Goal: Information Seeking & Learning: Find specific fact

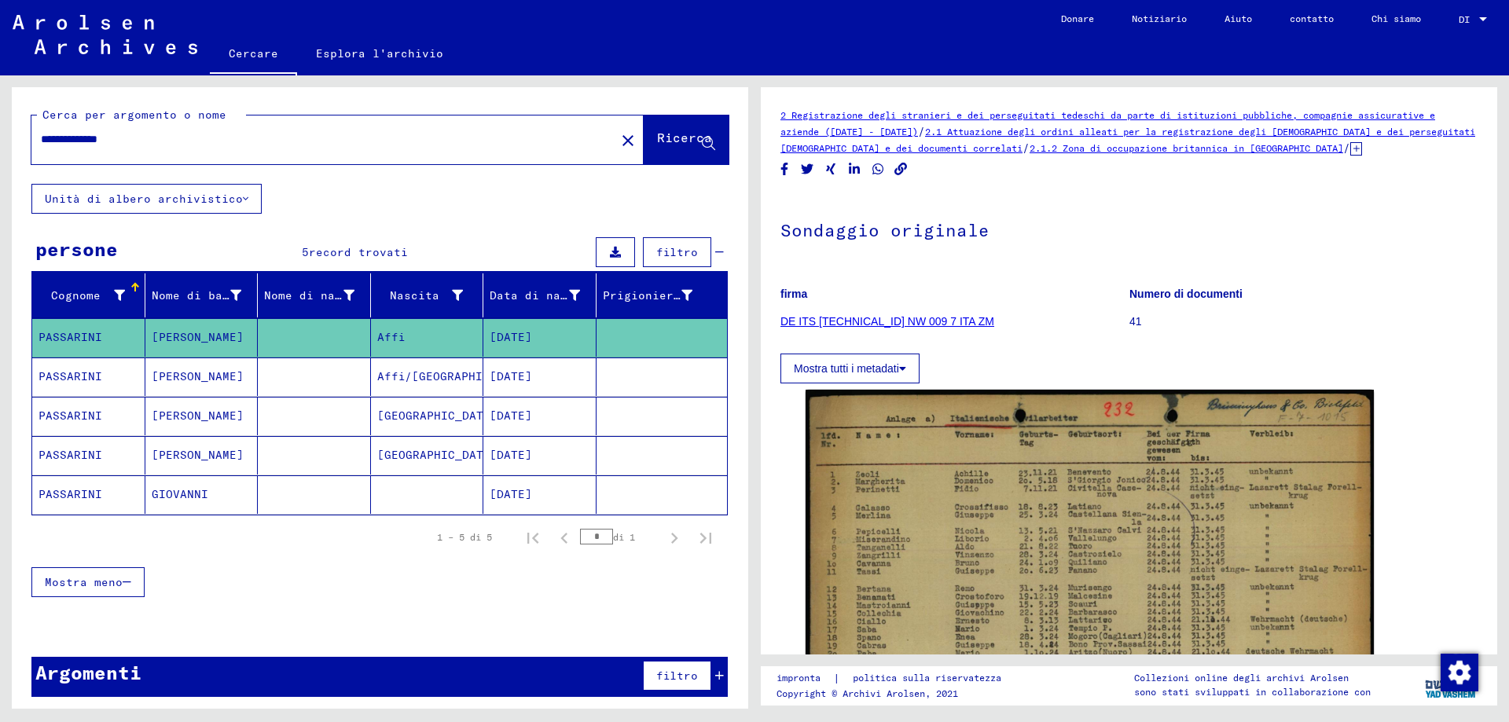
scroll to position [157, 0]
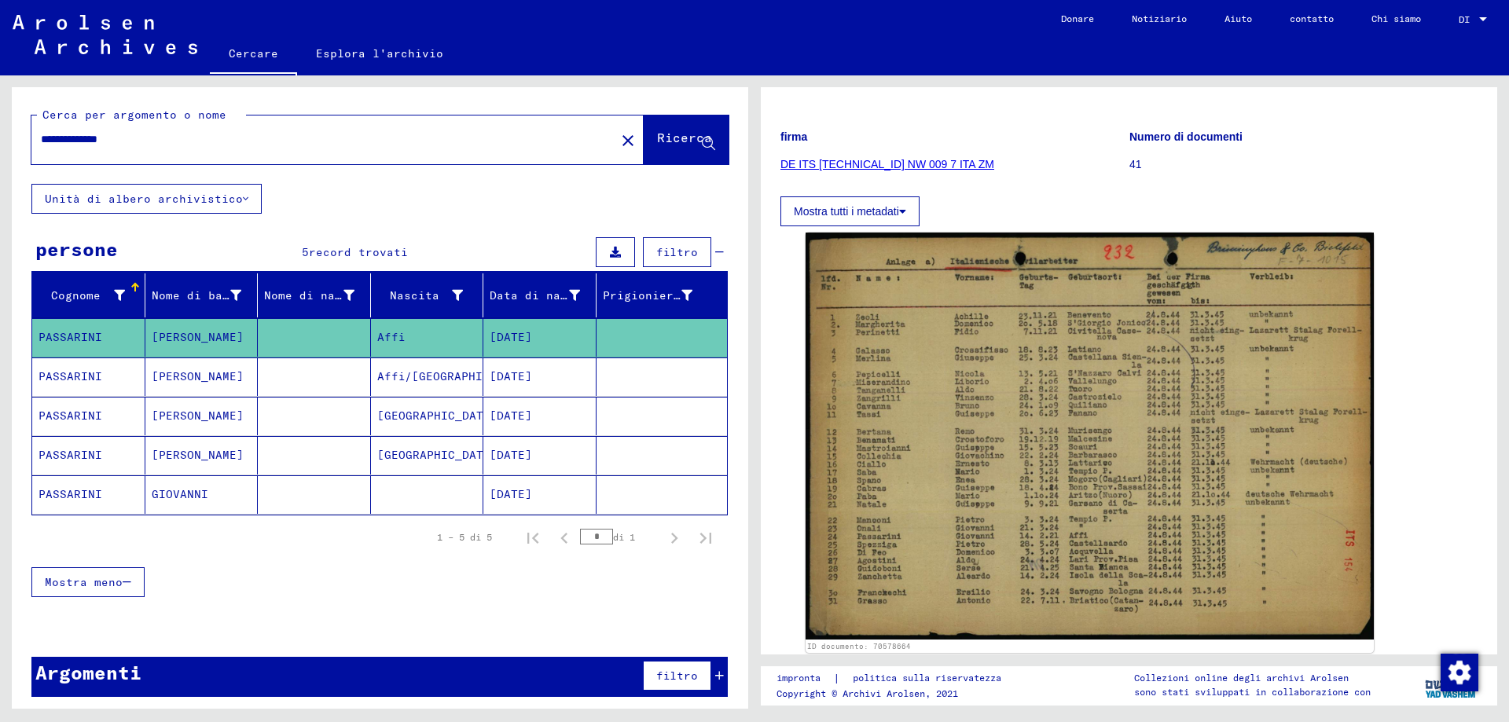
click at [67, 142] on input "**********" at bounding box center [323, 139] width 565 height 16
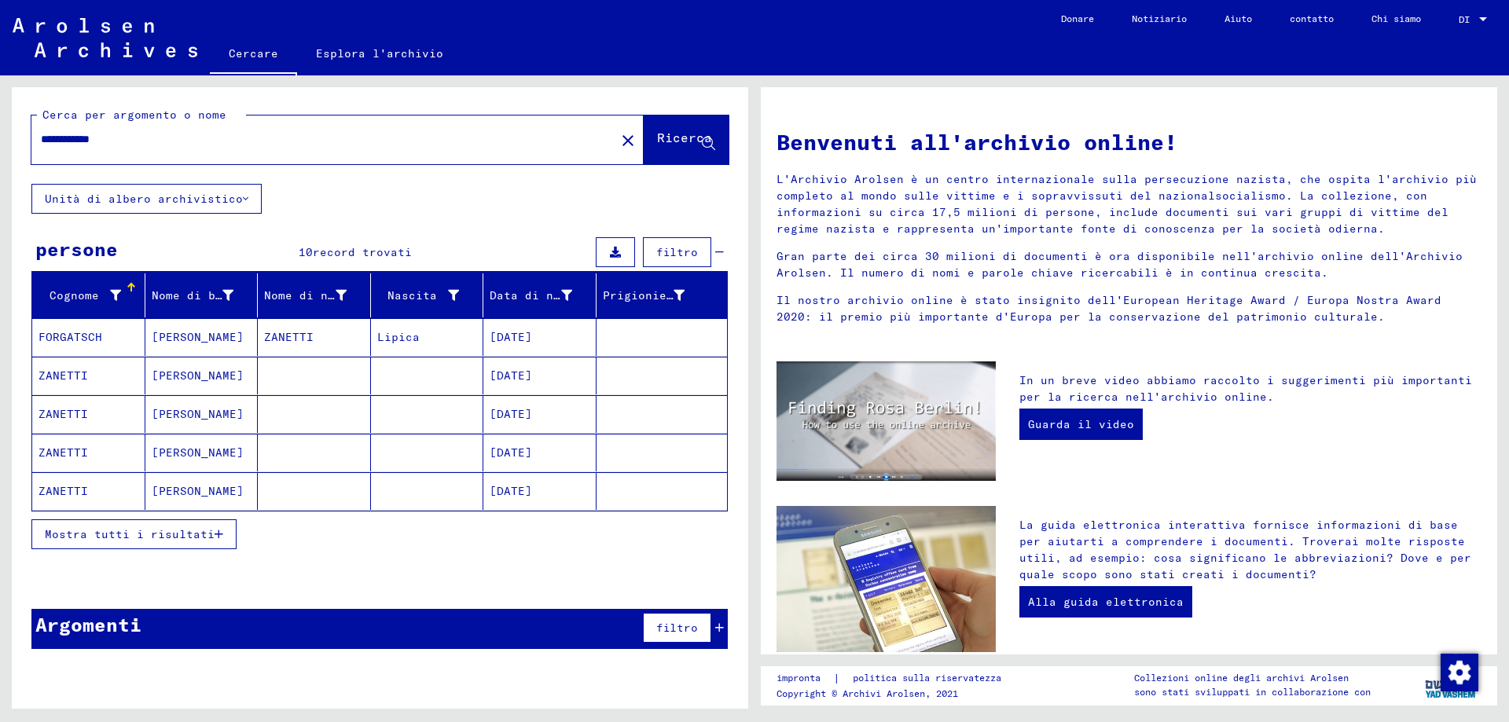
click at [138, 540] on font "Mostra tutti i risultati" at bounding box center [130, 534] width 170 height 14
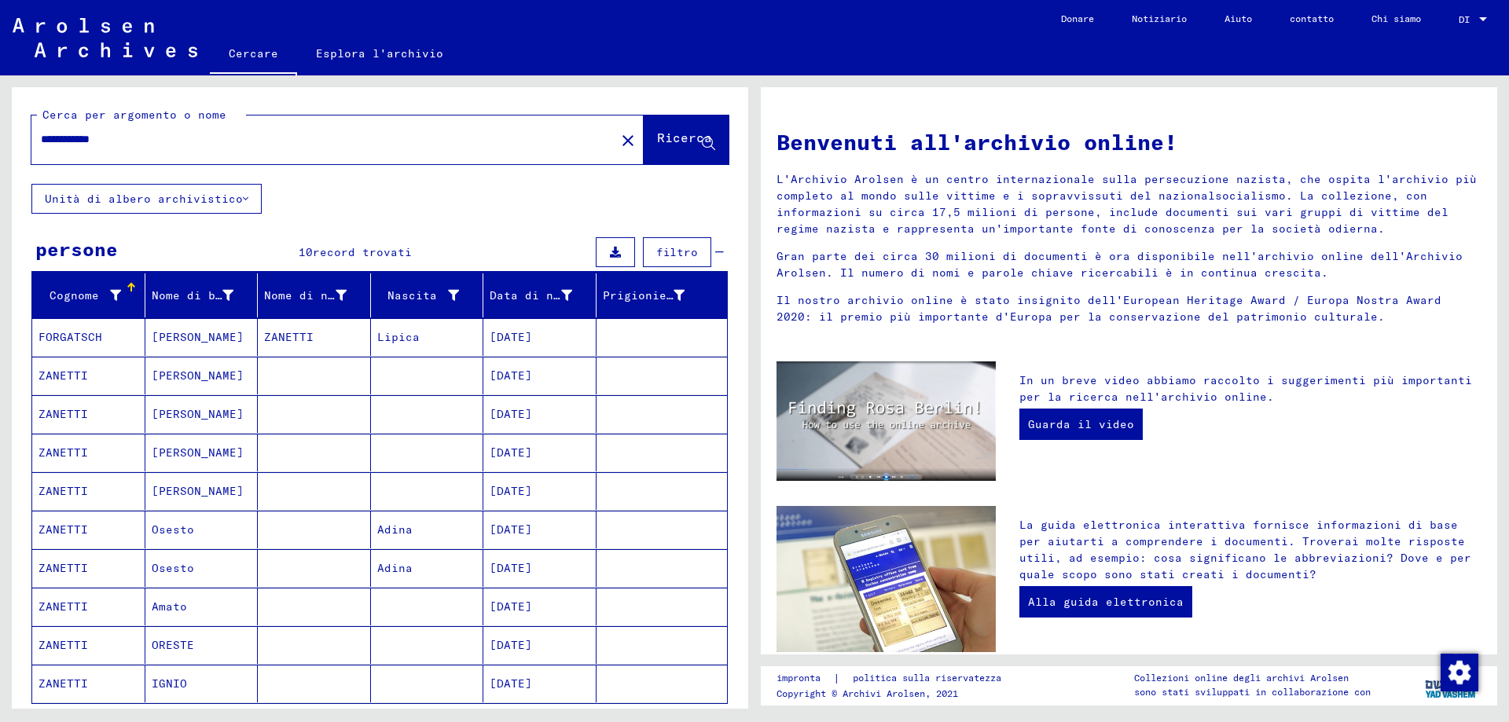
click at [53, 139] on input "**********" at bounding box center [318, 139] width 555 height 16
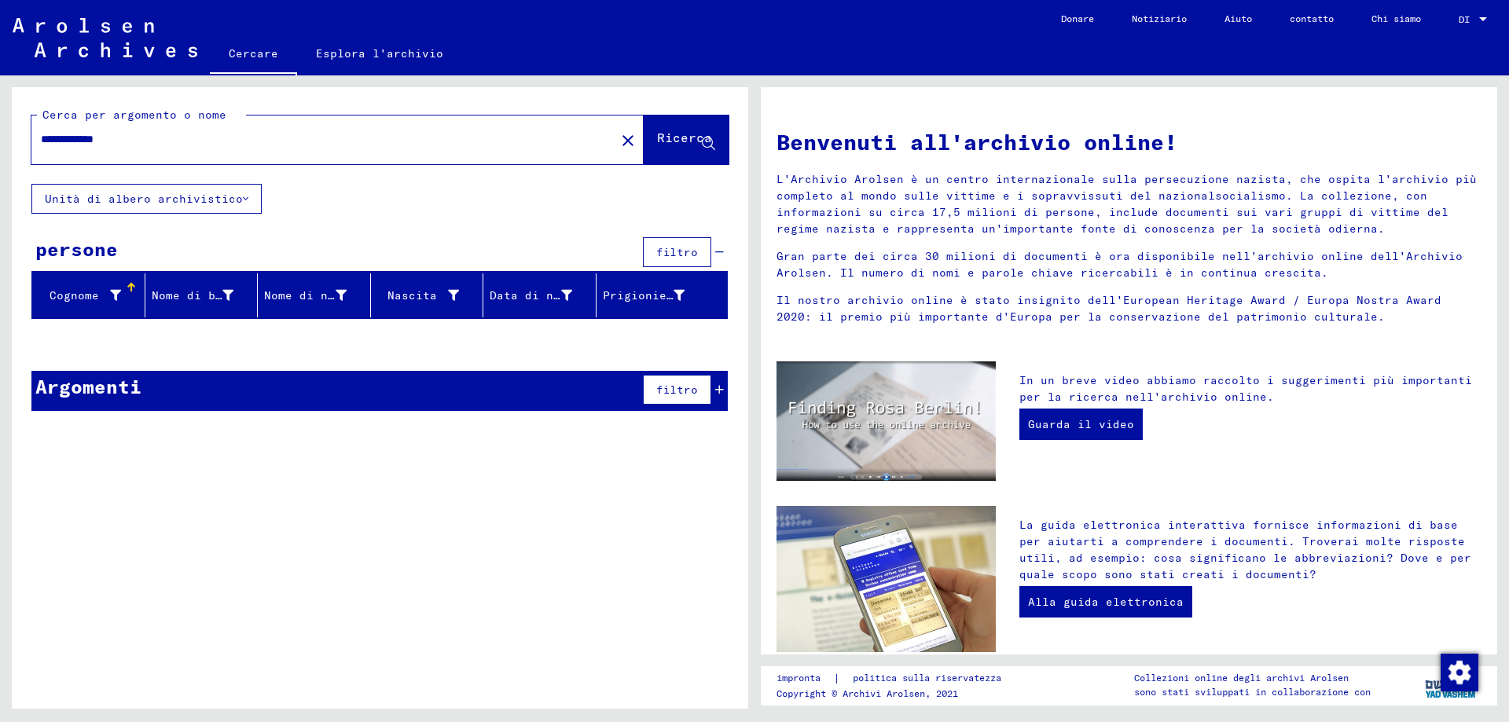
click at [109, 133] on input "**********" at bounding box center [318, 139] width 555 height 16
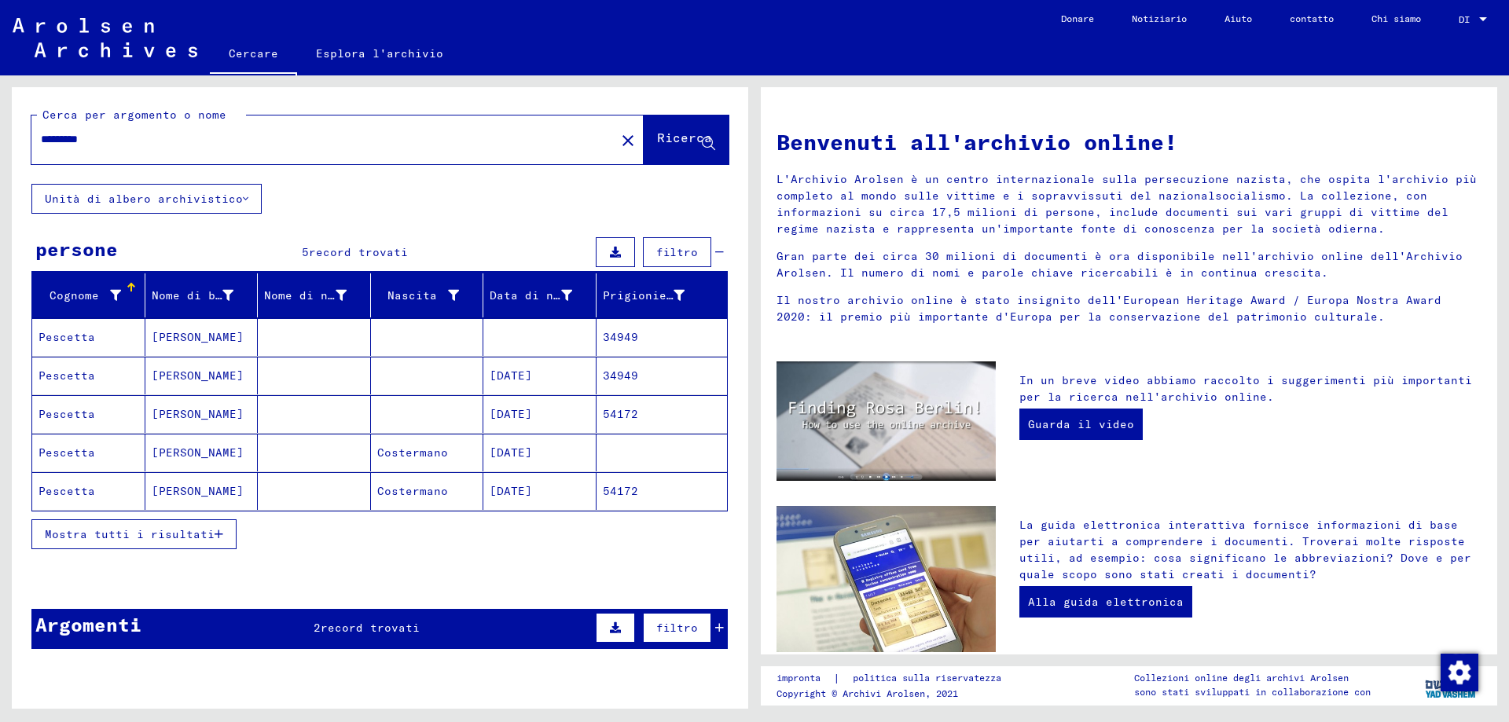
click at [120, 539] on font "Mostra tutti i risultati" at bounding box center [130, 534] width 170 height 14
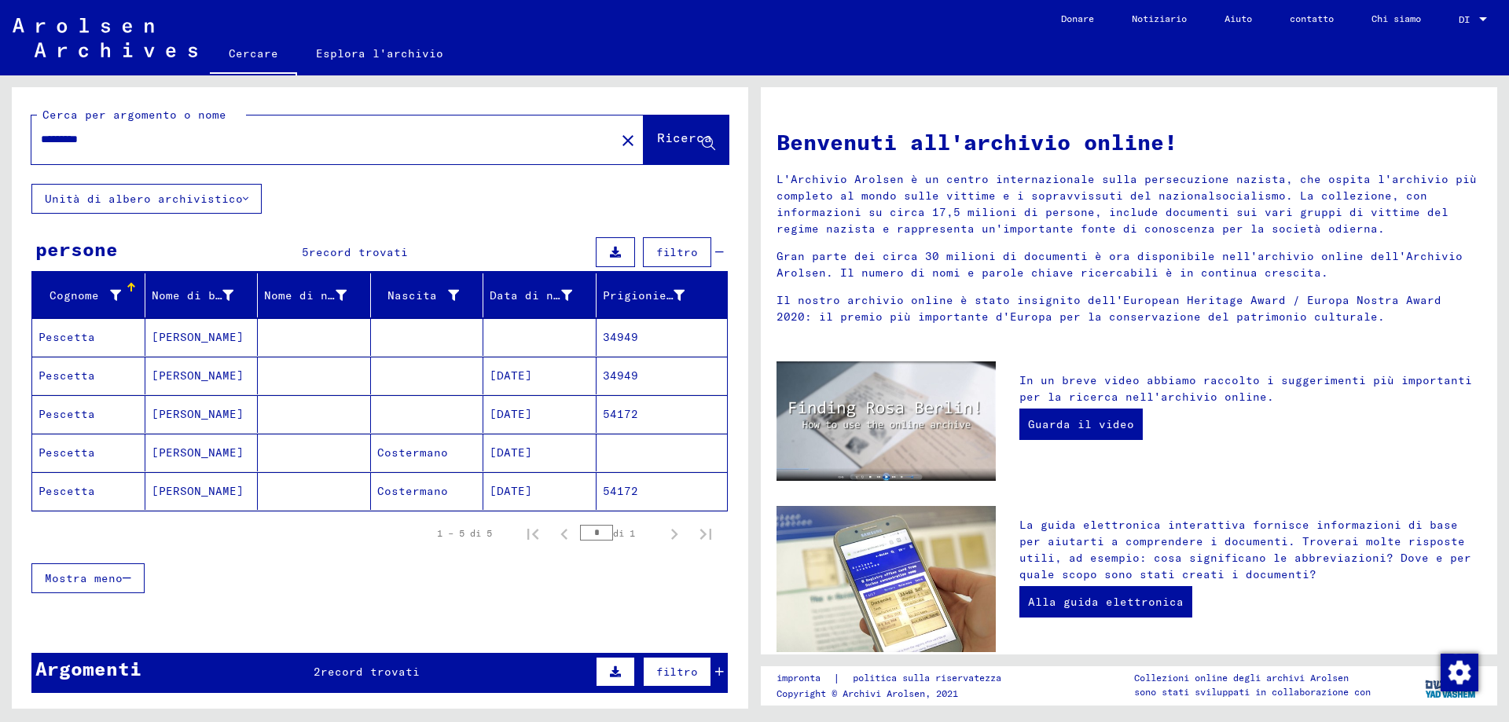
click at [61, 136] on input "********" at bounding box center [318, 139] width 555 height 16
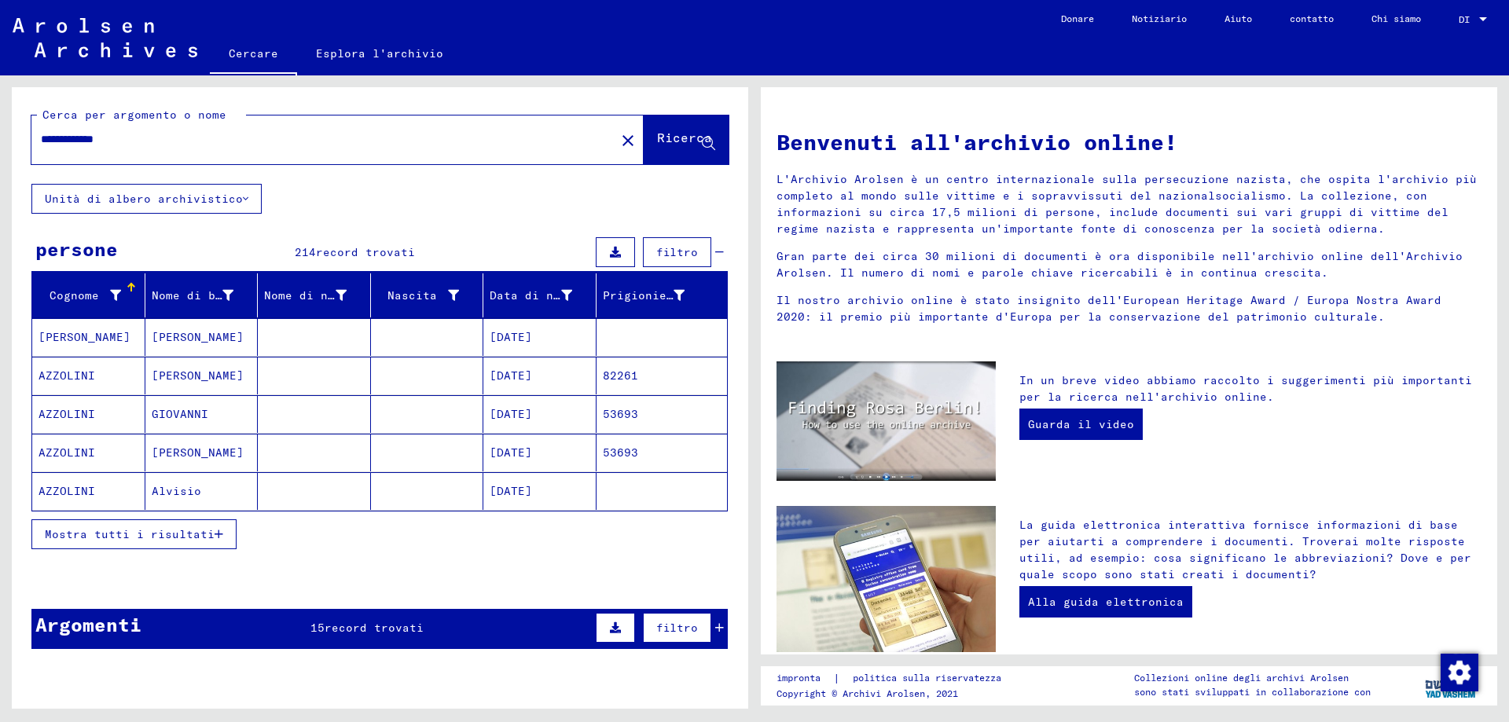
type input "**********"
click at [97, 536] on font "Mostra tutti i risultati" at bounding box center [130, 534] width 170 height 14
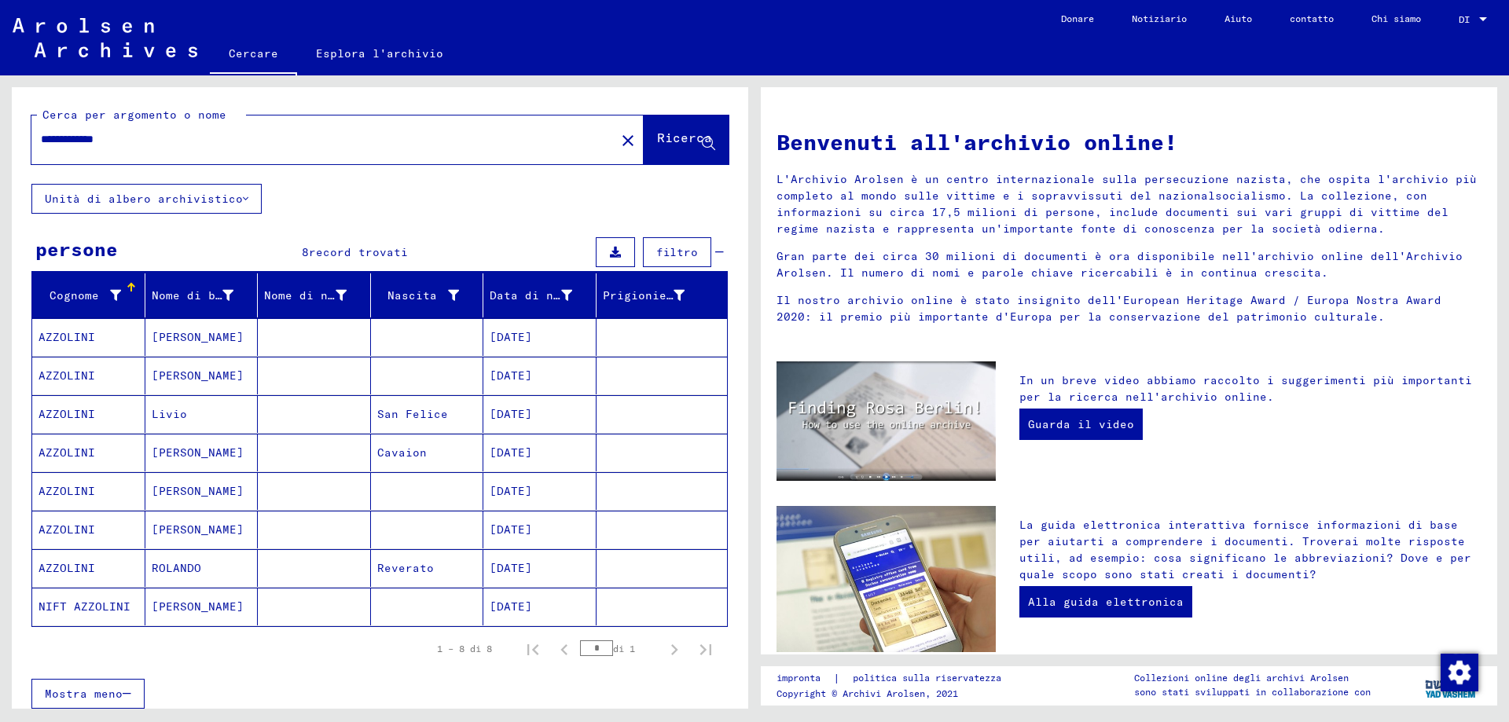
click at [69, 445] on font "AZZOLINI" at bounding box center [66, 452] width 57 height 14
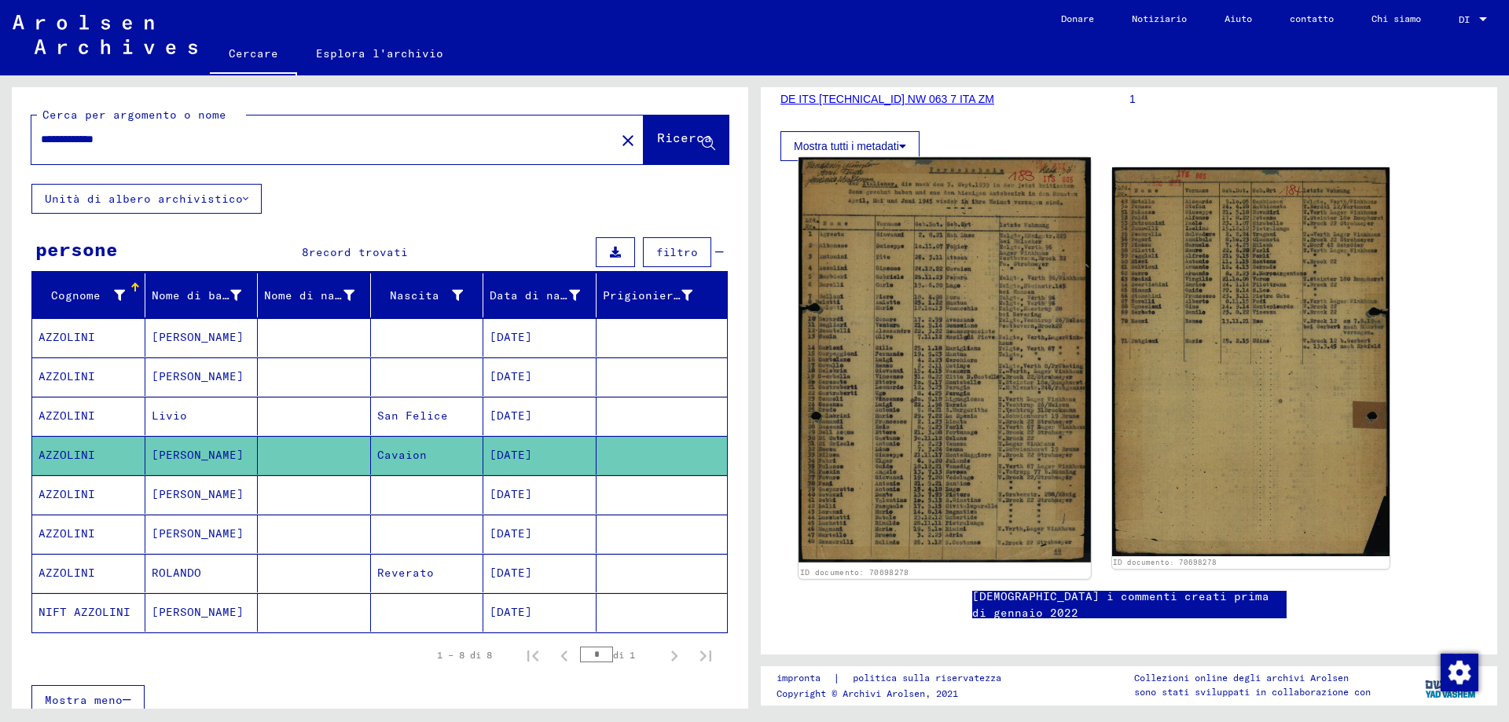
scroll to position [236, 0]
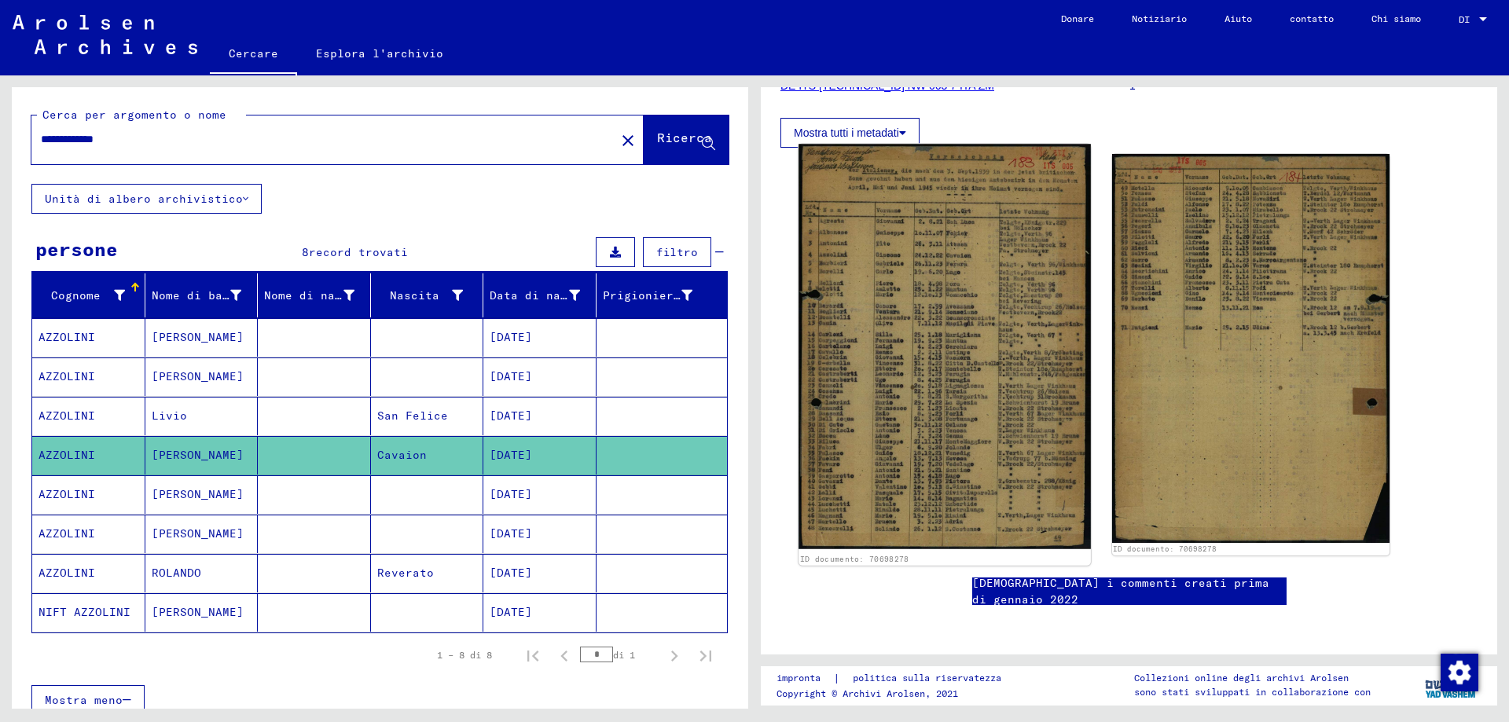
click at [964, 312] on img at bounding box center [943, 346] width 291 height 405
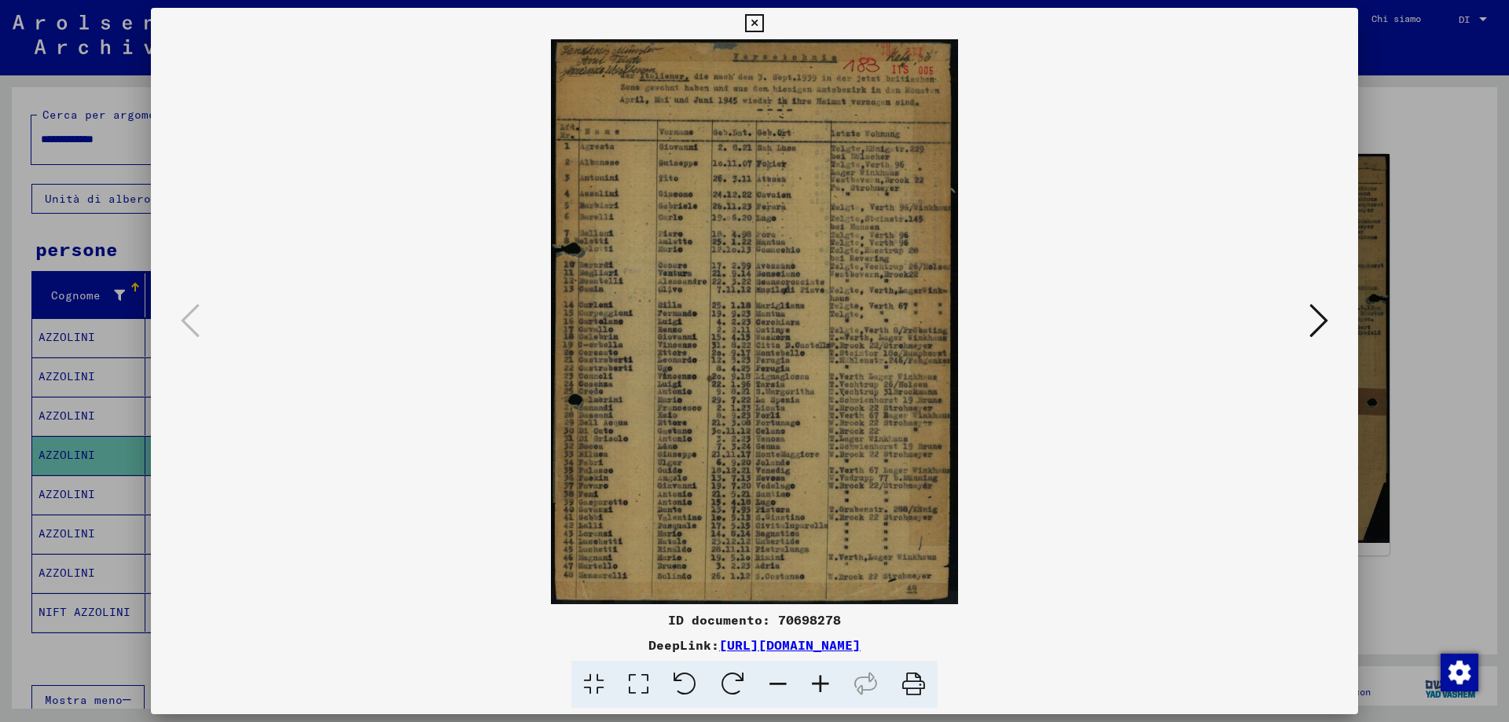
click at [825, 677] on icon at bounding box center [820, 685] width 42 height 48
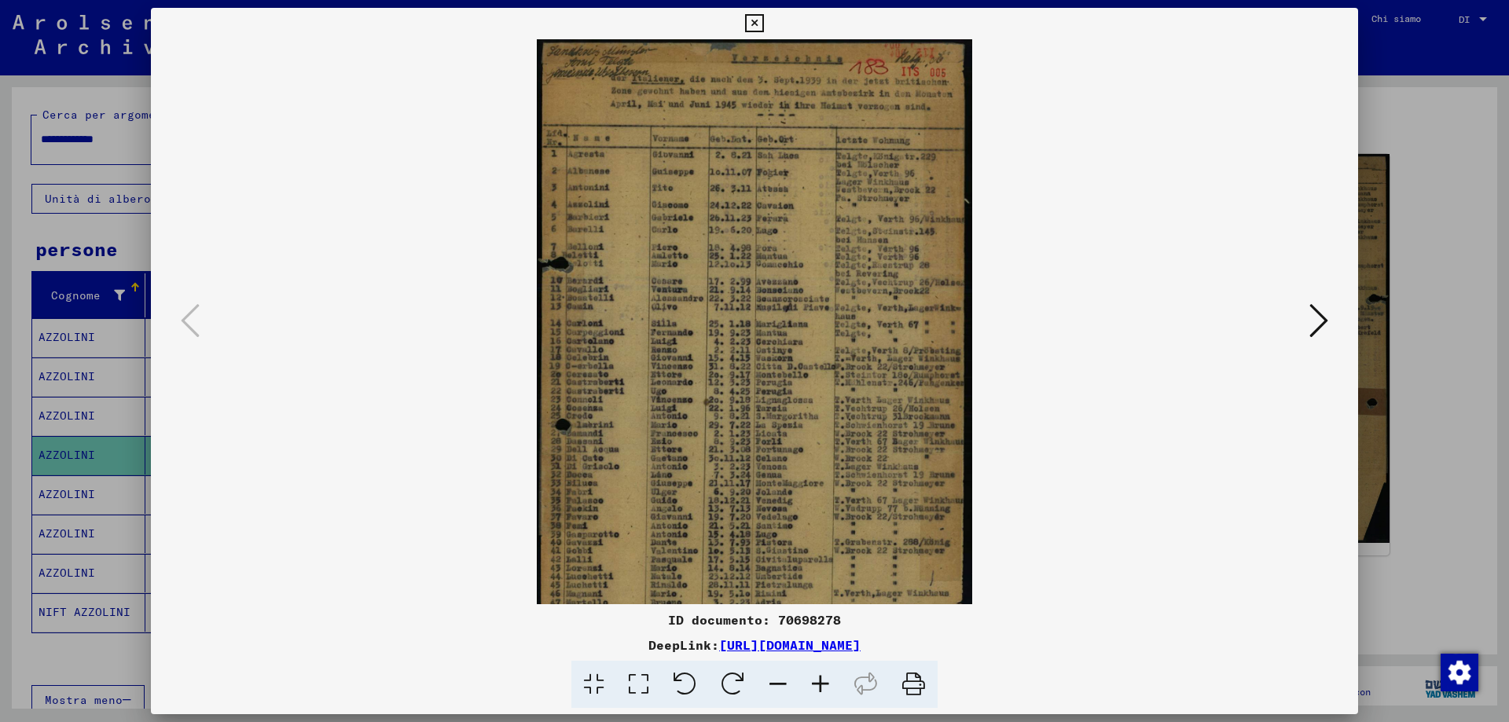
click at [825, 677] on icon at bounding box center [820, 685] width 42 height 48
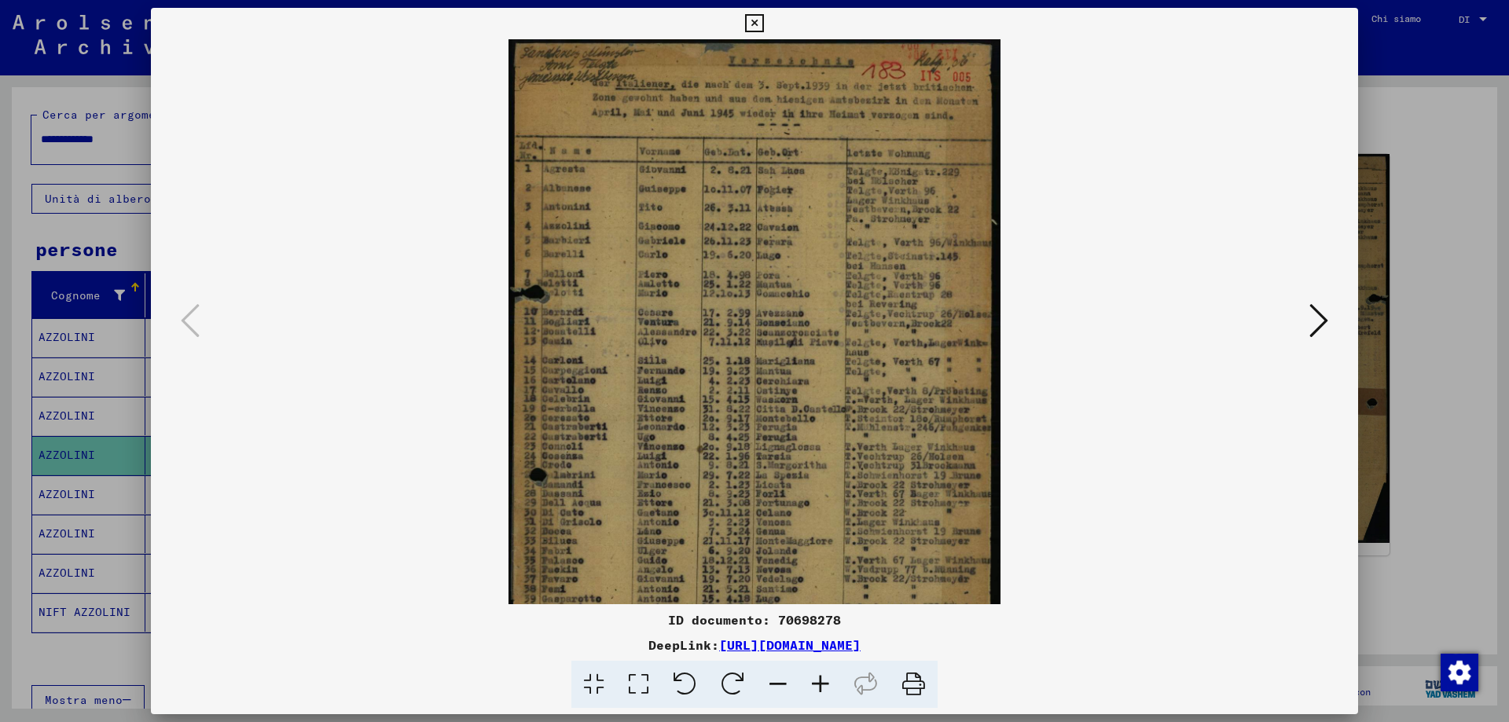
click at [825, 677] on icon at bounding box center [820, 685] width 42 height 48
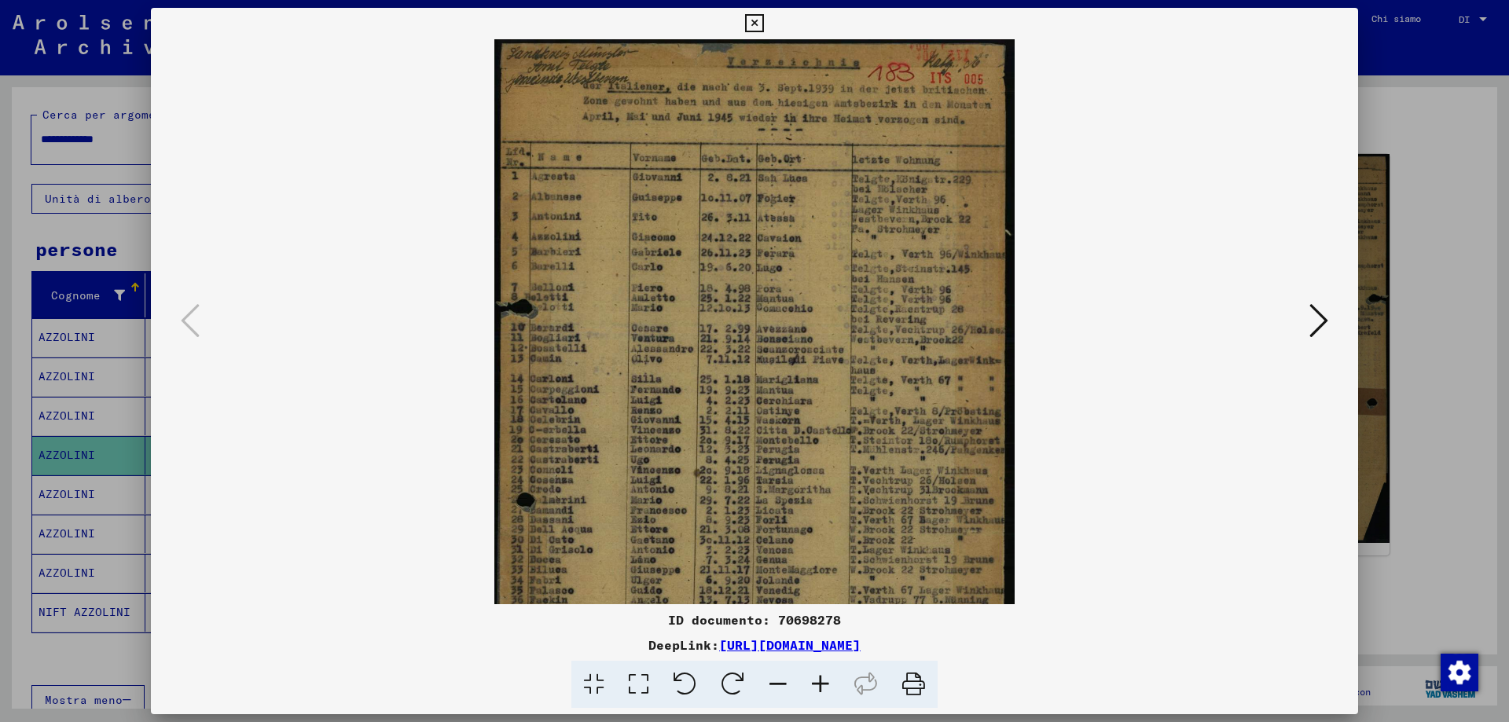
click at [825, 677] on icon at bounding box center [820, 685] width 42 height 48
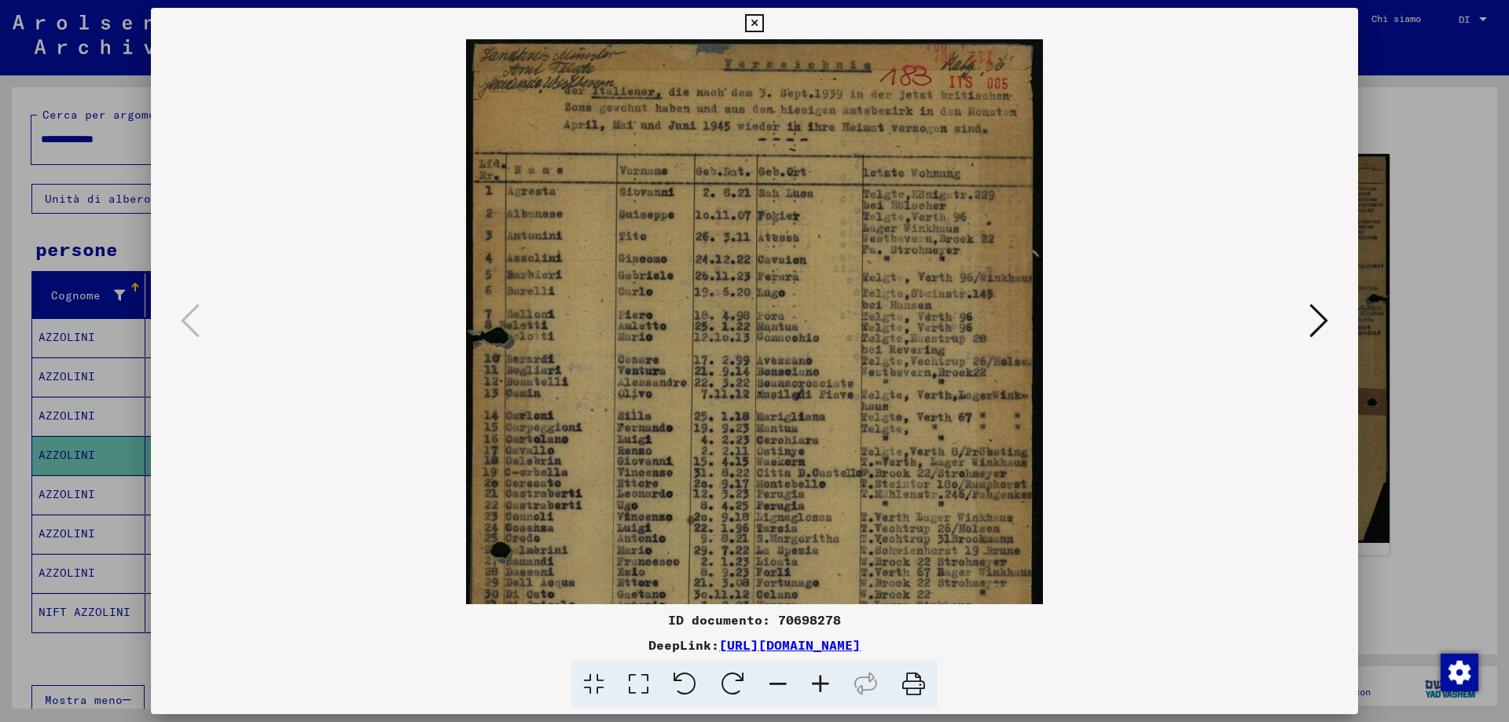
click at [825, 677] on icon at bounding box center [820, 685] width 42 height 48
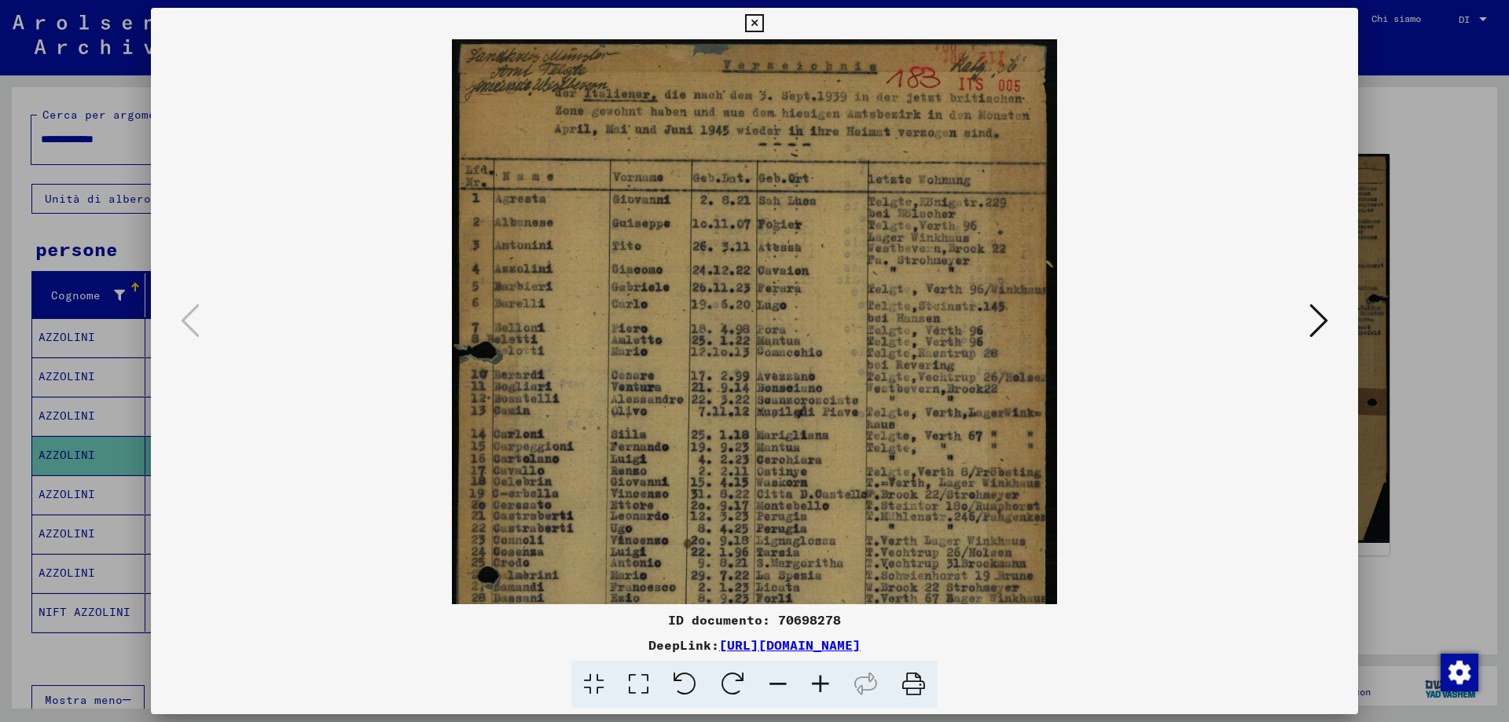
click at [825, 677] on icon at bounding box center [820, 685] width 42 height 48
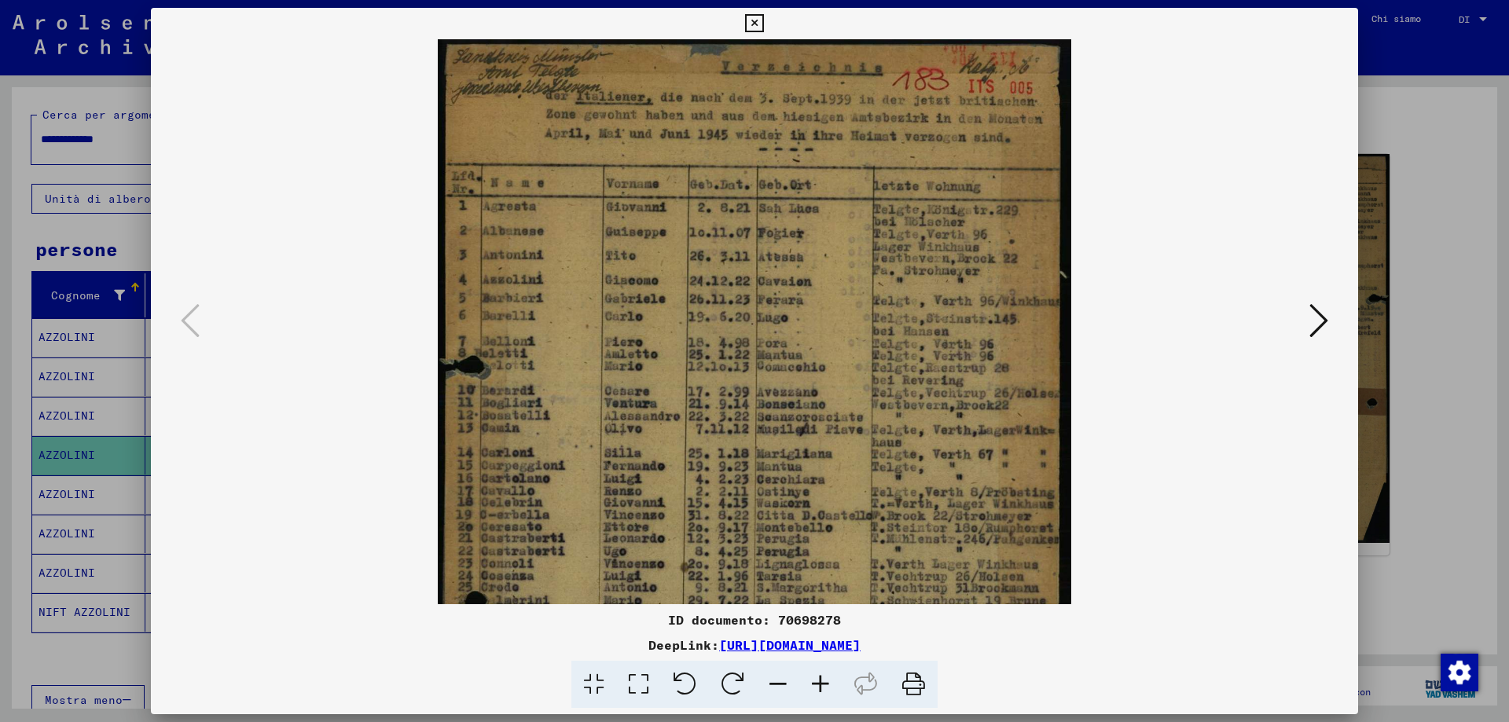
click at [825, 677] on icon at bounding box center [820, 685] width 42 height 48
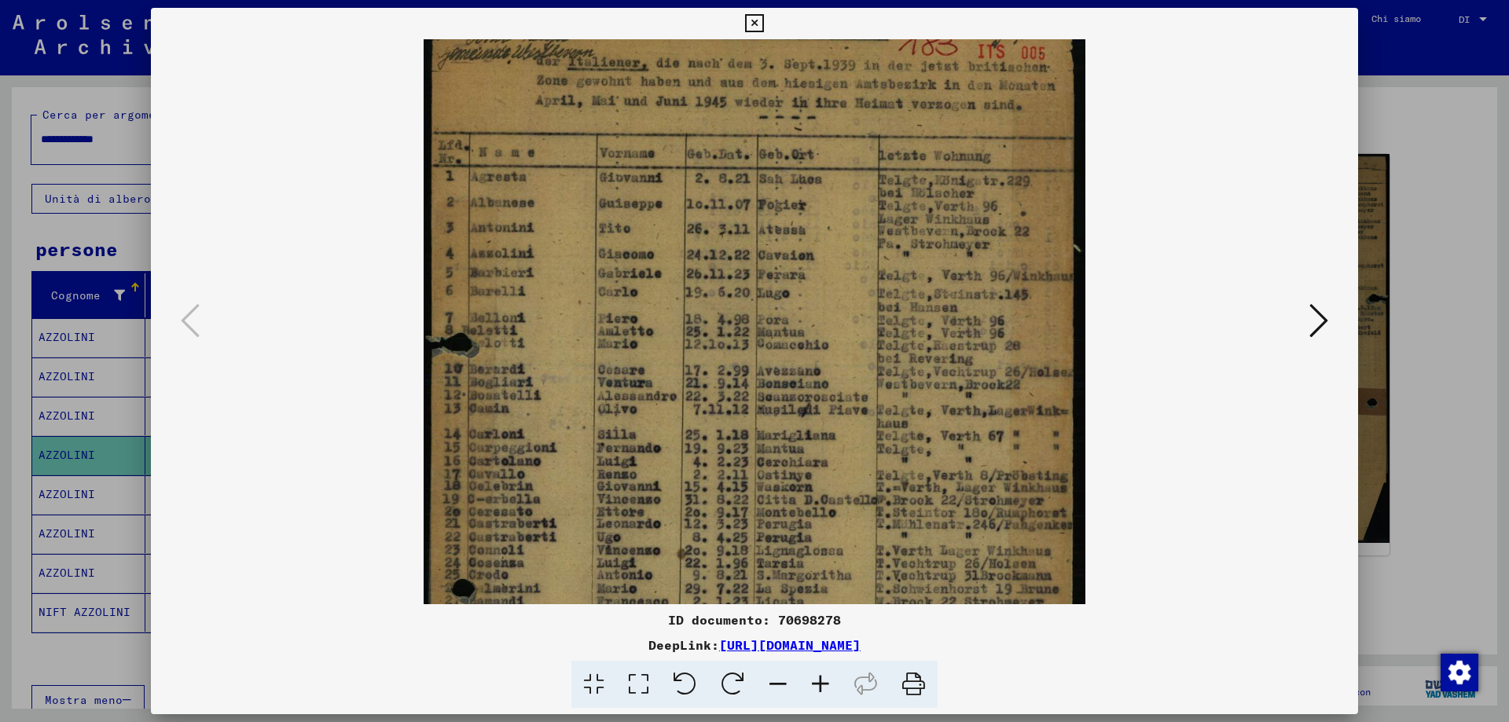
scroll to position [38, 0]
drag, startPoint x: 687, startPoint y: 426, endPoint x: 695, endPoint y: 405, distance: 22.4
click at [695, 405] on img at bounding box center [753, 461] width 661 height 918
click at [752, 17] on icon at bounding box center [754, 23] width 18 height 19
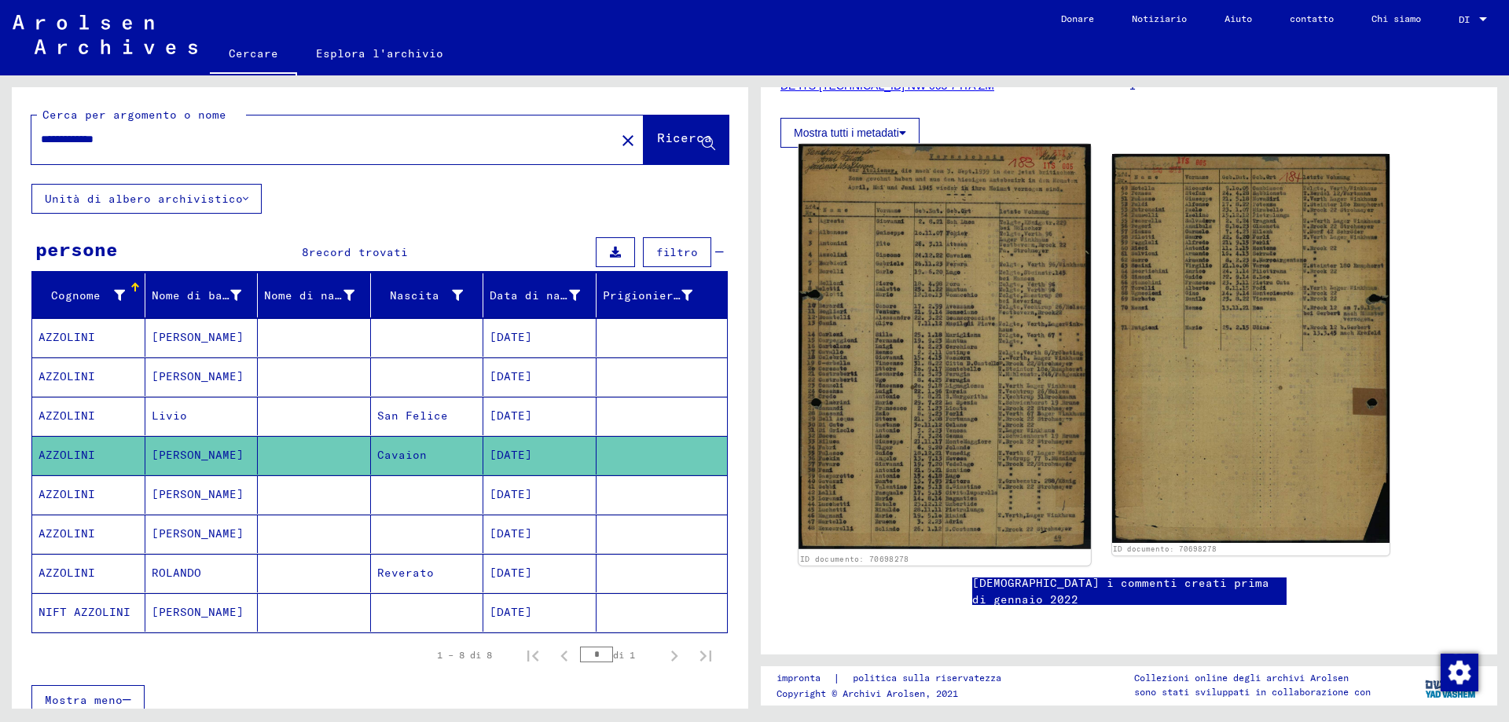
click at [954, 207] on img at bounding box center [943, 346] width 291 height 405
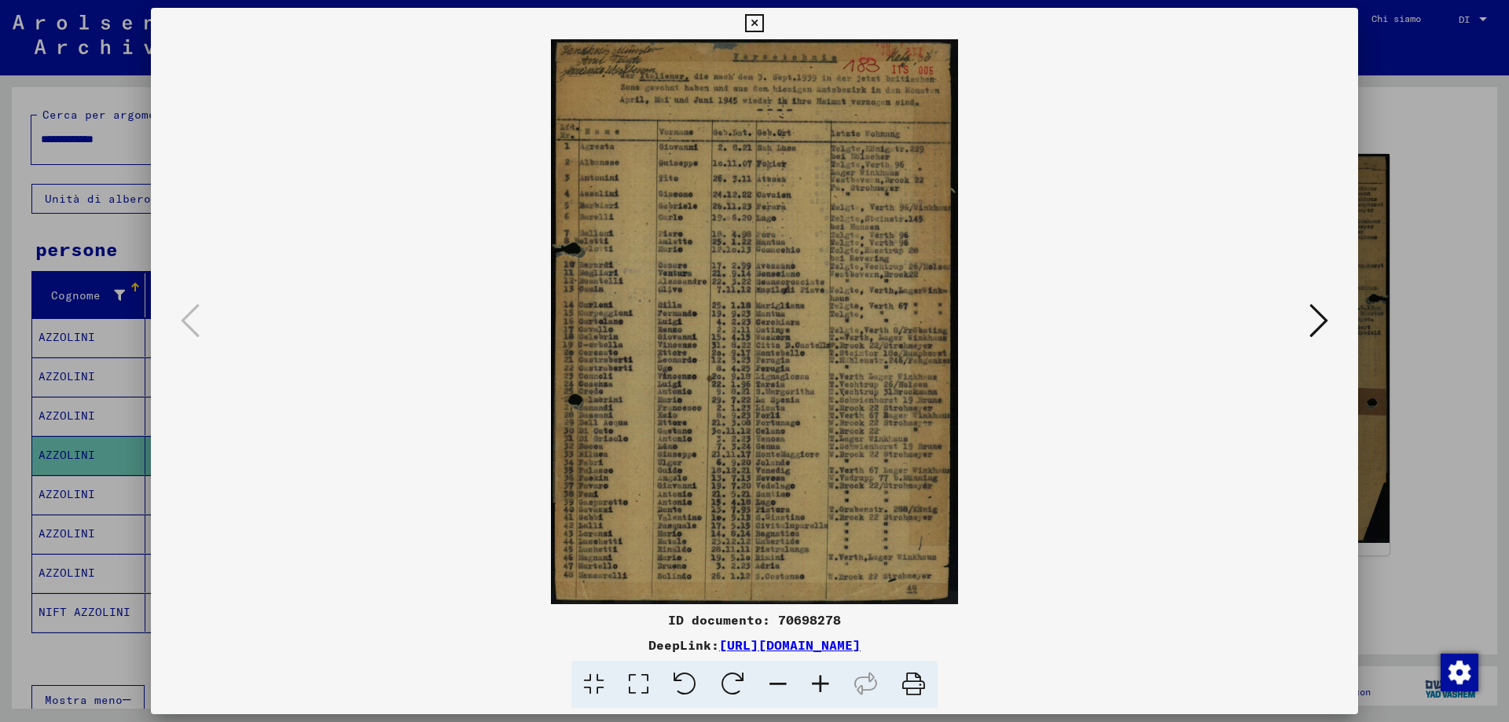
click at [823, 679] on icon at bounding box center [820, 685] width 42 height 48
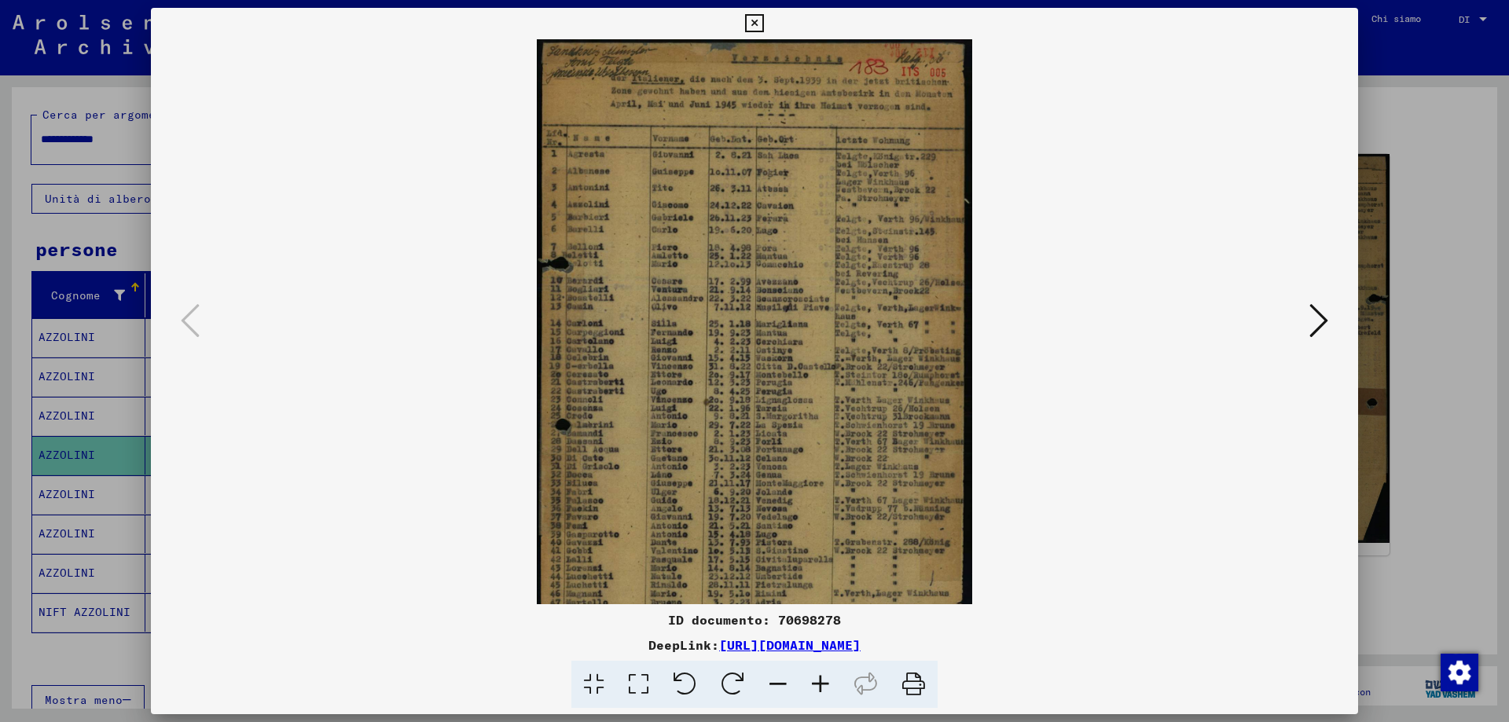
click at [822, 680] on icon at bounding box center [820, 685] width 42 height 48
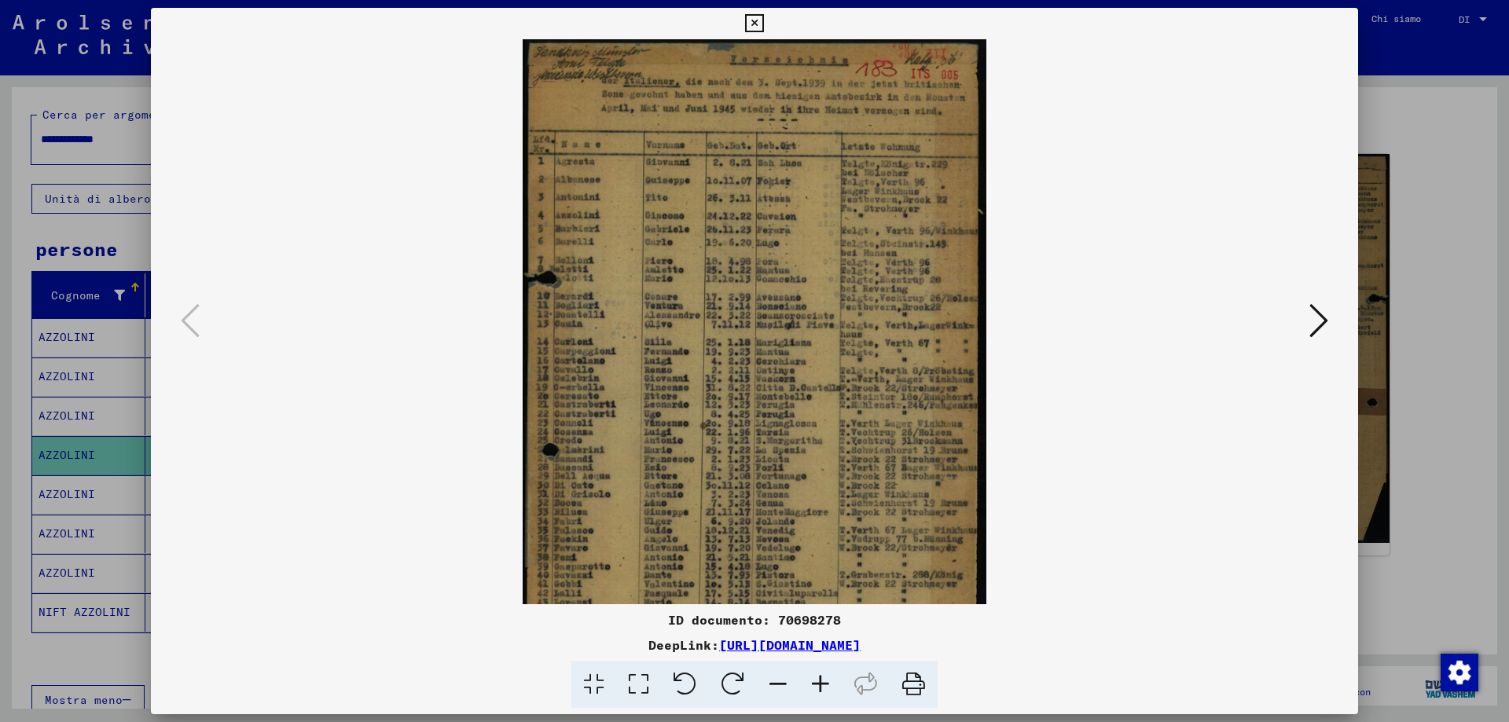
click at [822, 680] on icon at bounding box center [820, 685] width 42 height 48
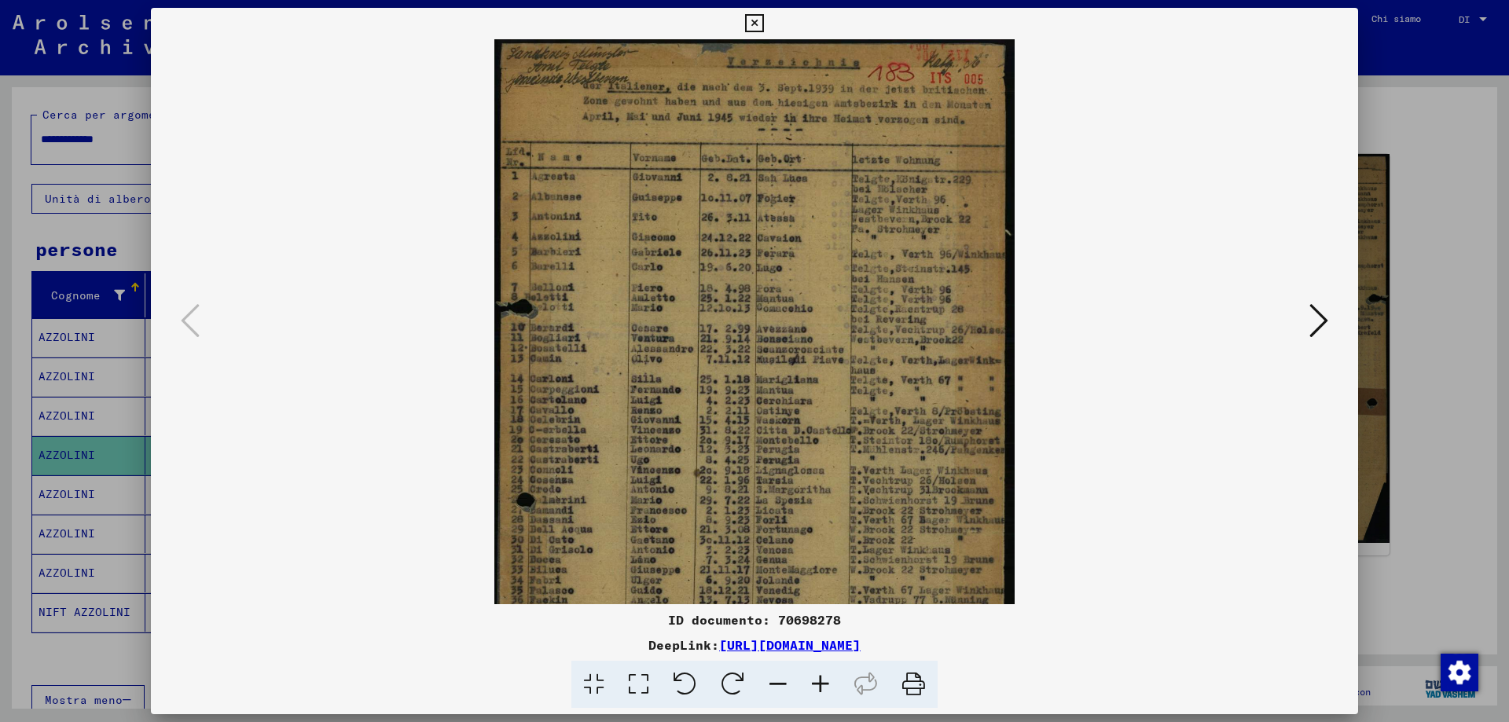
click at [822, 680] on icon at bounding box center [820, 685] width 42 height 48
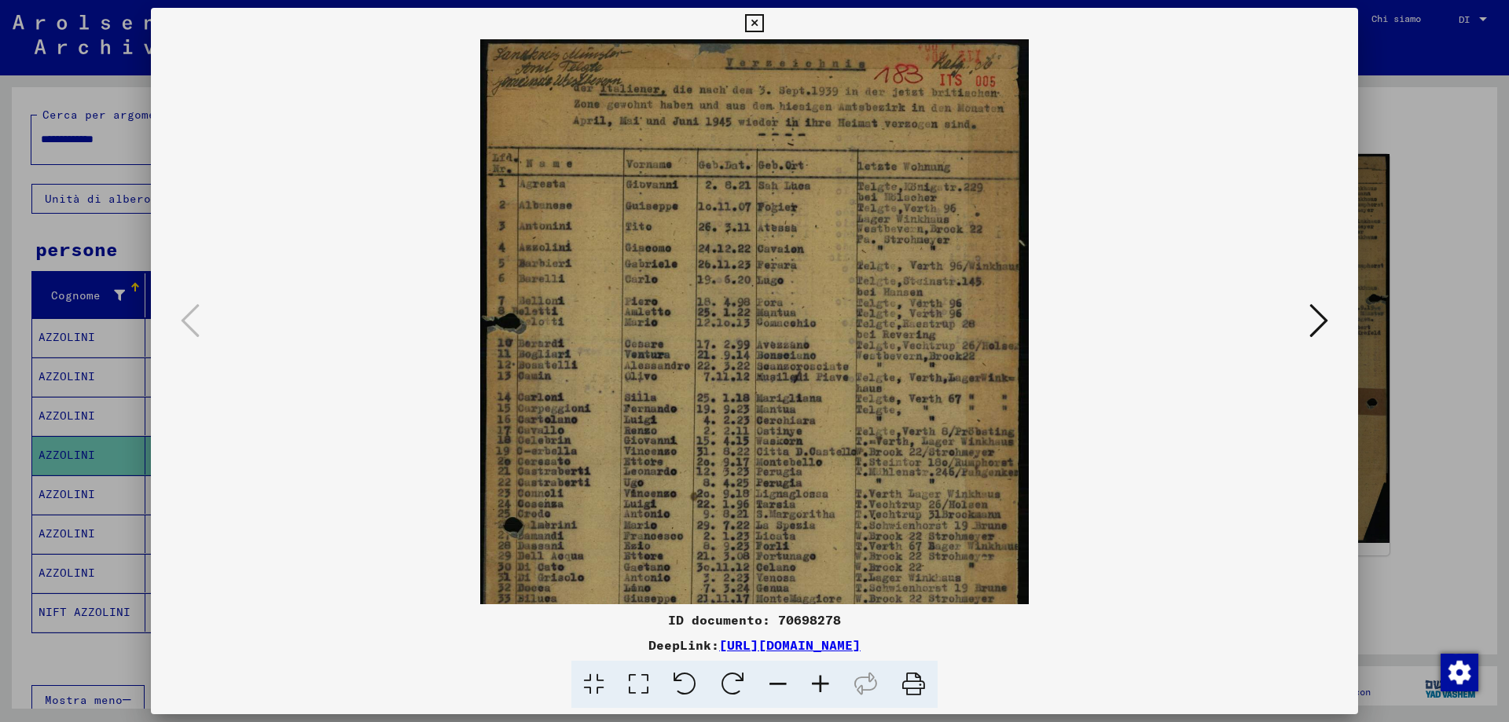
click at [822, 680] on icon at bounding box center [820, 685] width 42 height 48
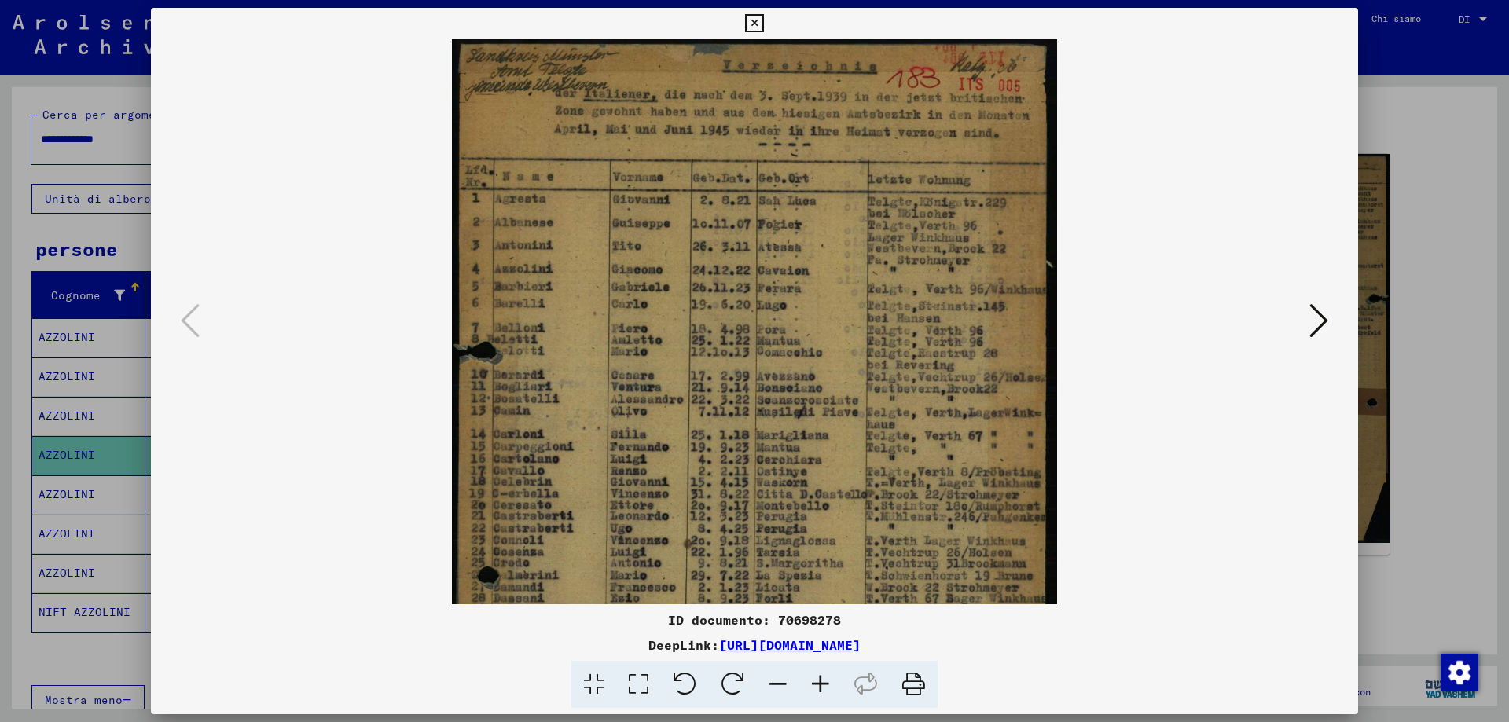
click at [822, 680] on icon at bounding box center [820, 685] width 42 height 48
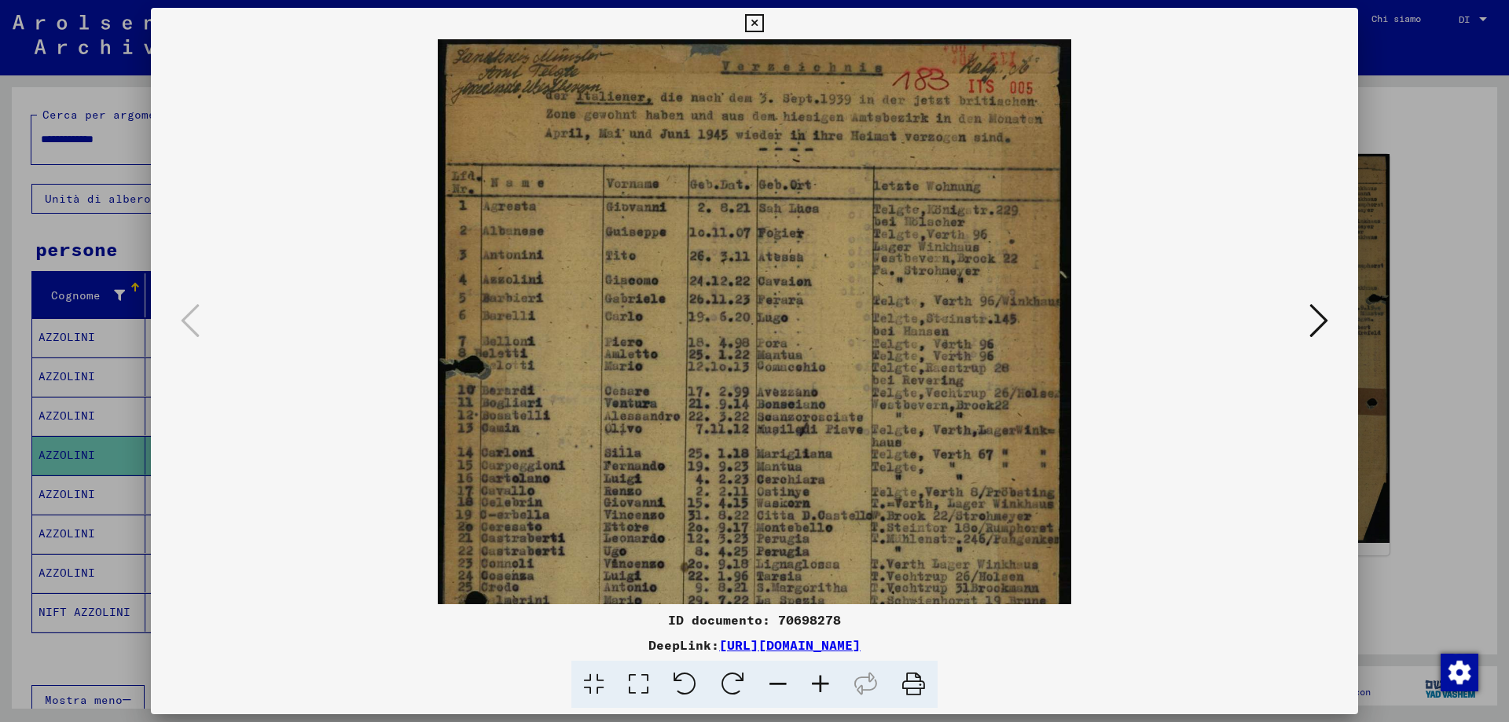
click at [822, 680] on icon at bounding box center [820, 685] width 42 height 48
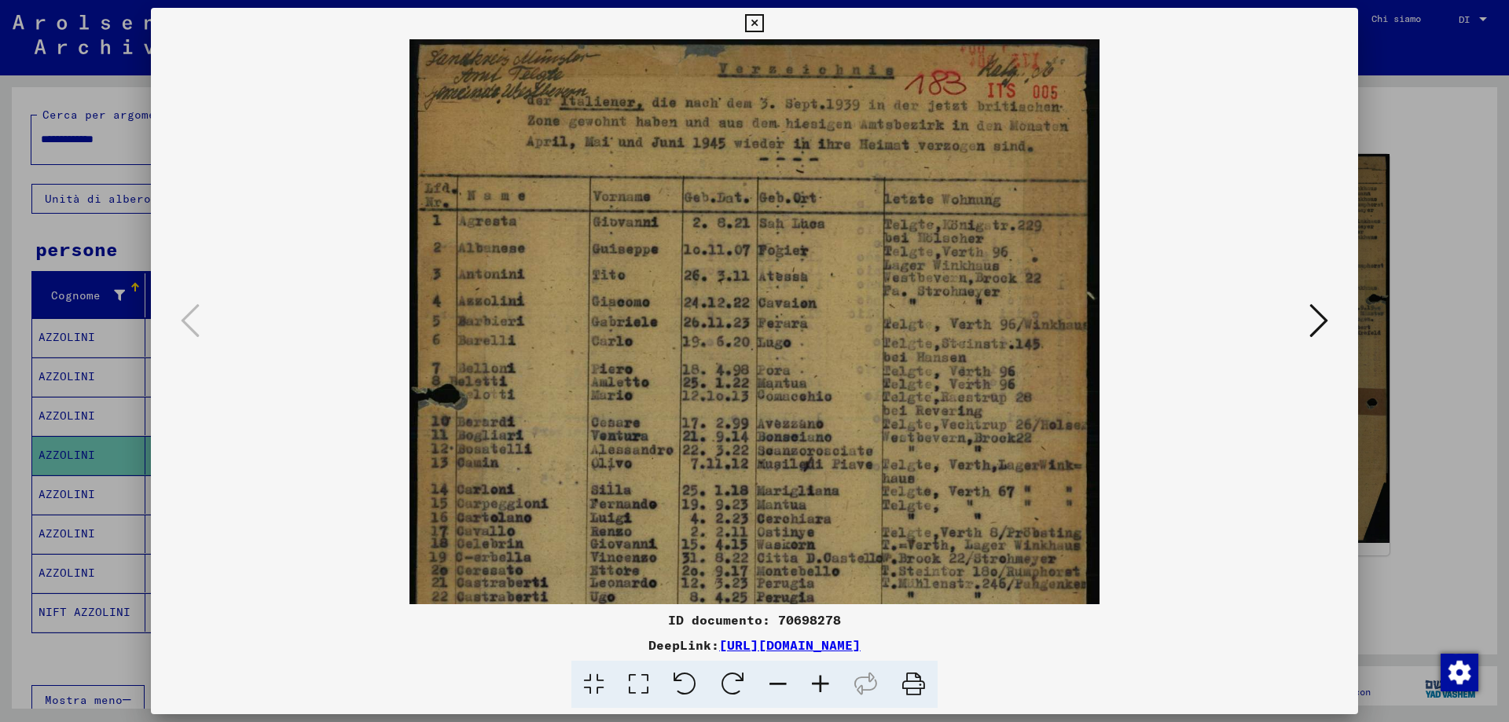
click at [822, 680] on icon at bounding box center [820, 685] width 42 height 48
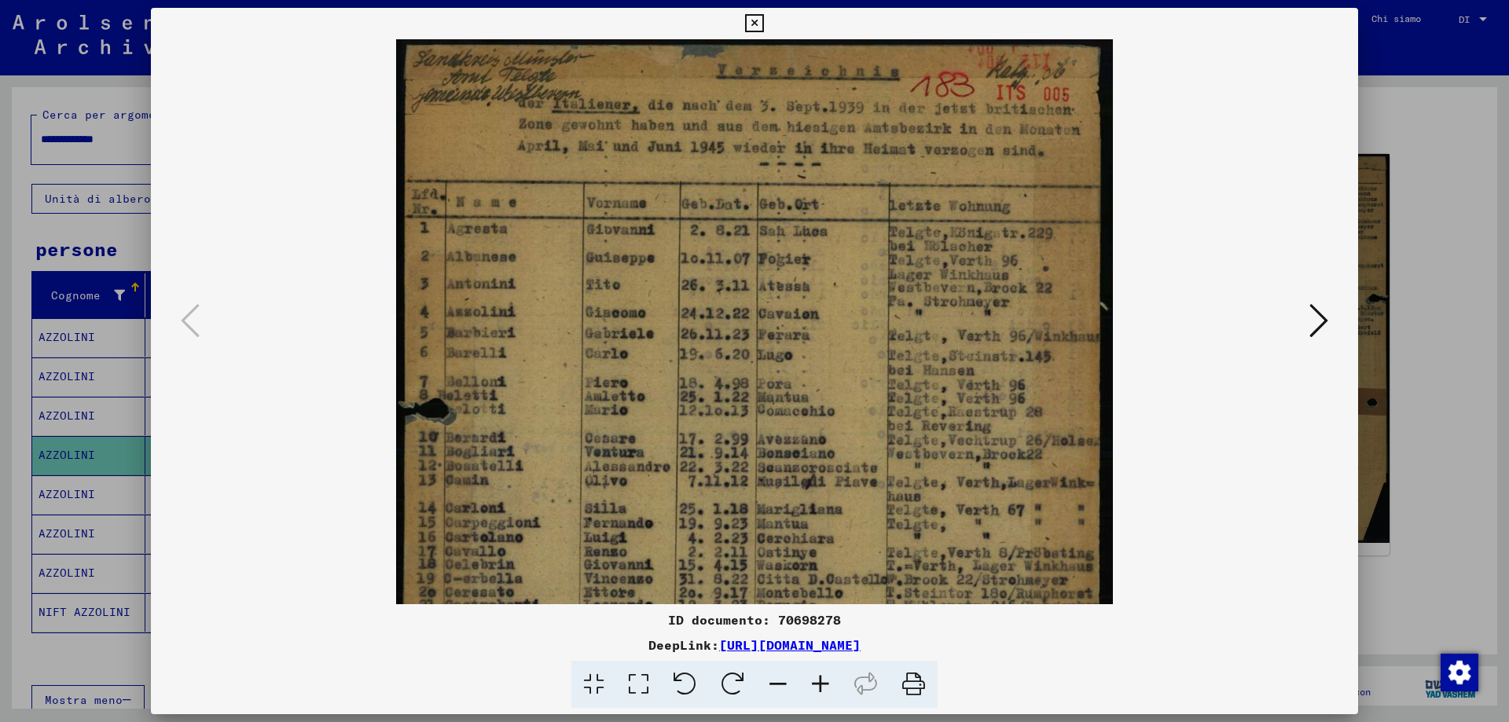
click at [822, 680] on icon at bounding box center [820, 685] width 42 height 48
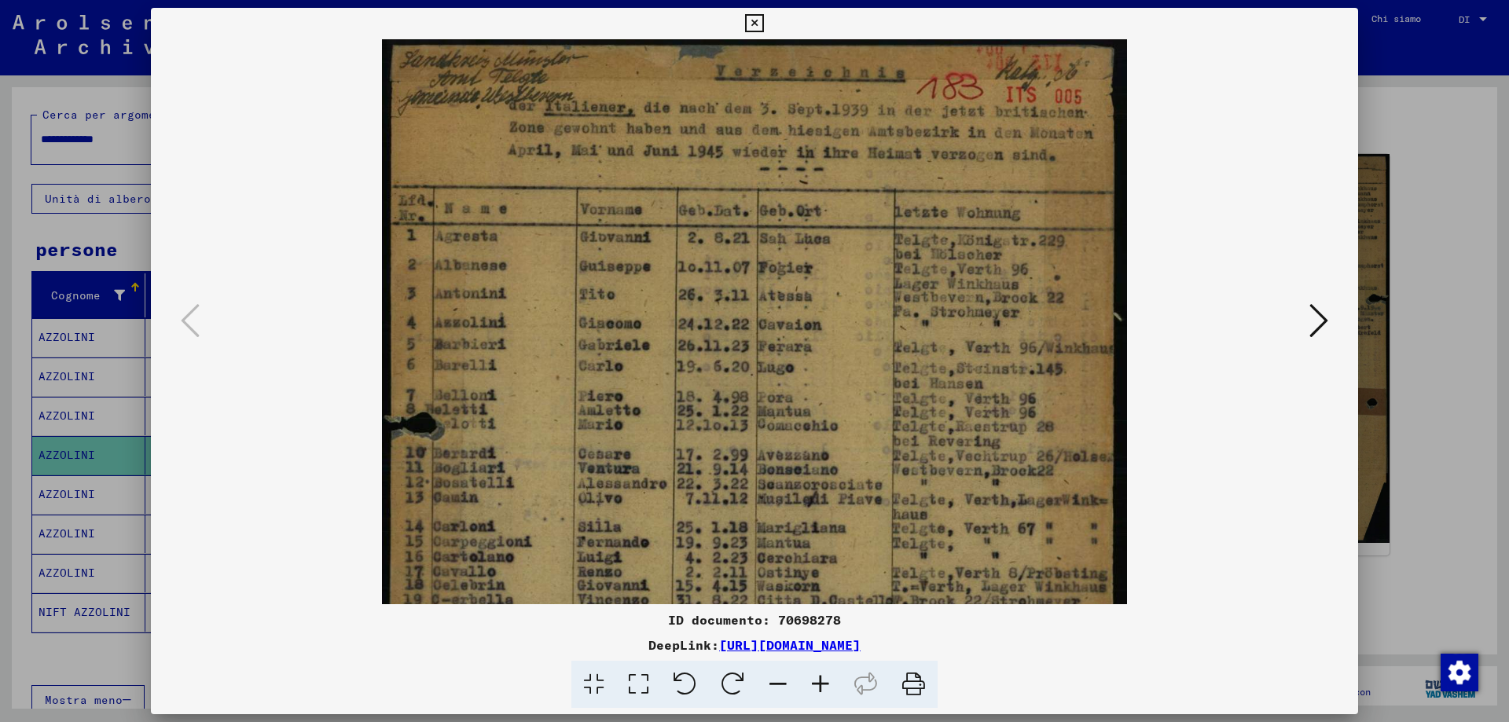
click at [822, 680] on icon at bounding box center [820, 685] width 42 height 48
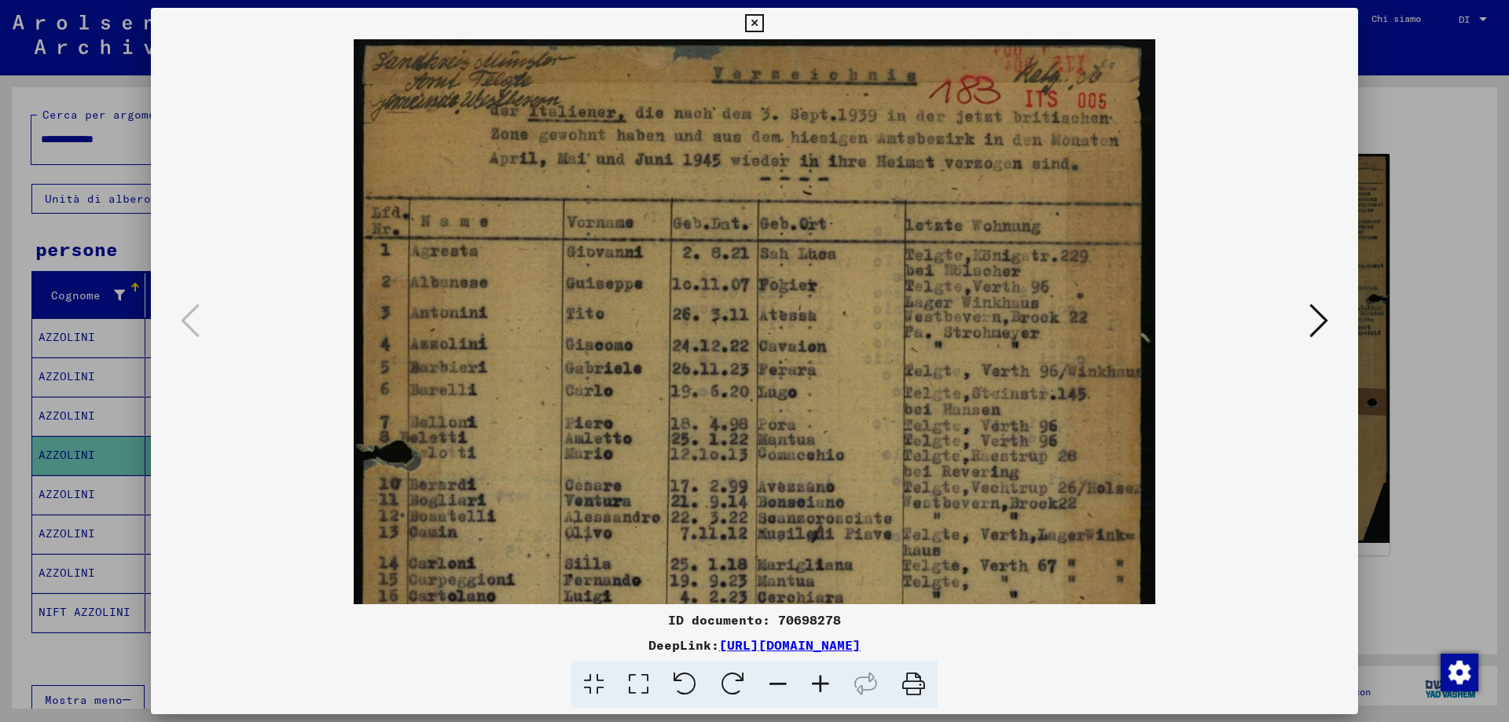
click at [822, 680] on icon at bounding box center [820, 685] width 42 height 48
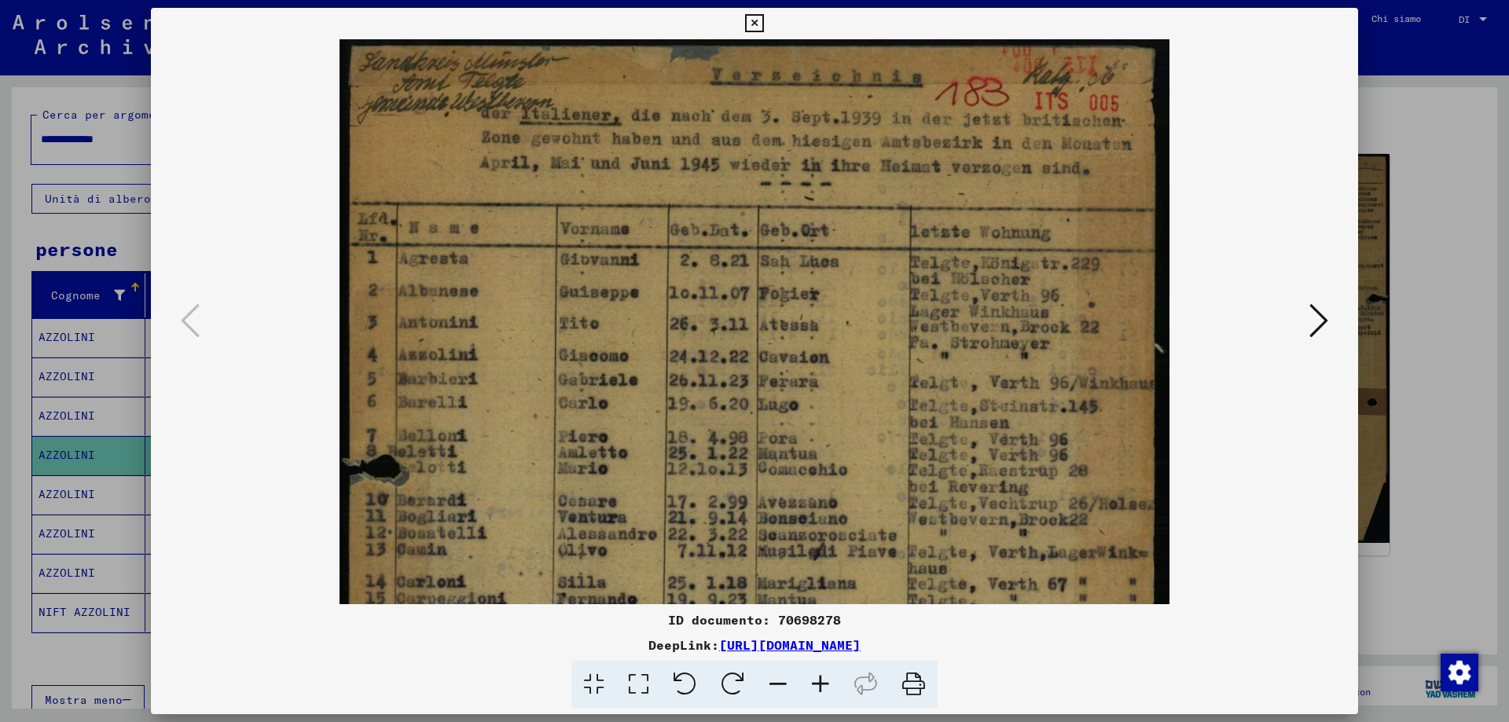
click at [822, 680] on icon at bounding box center [820, 685] width 42 height 48
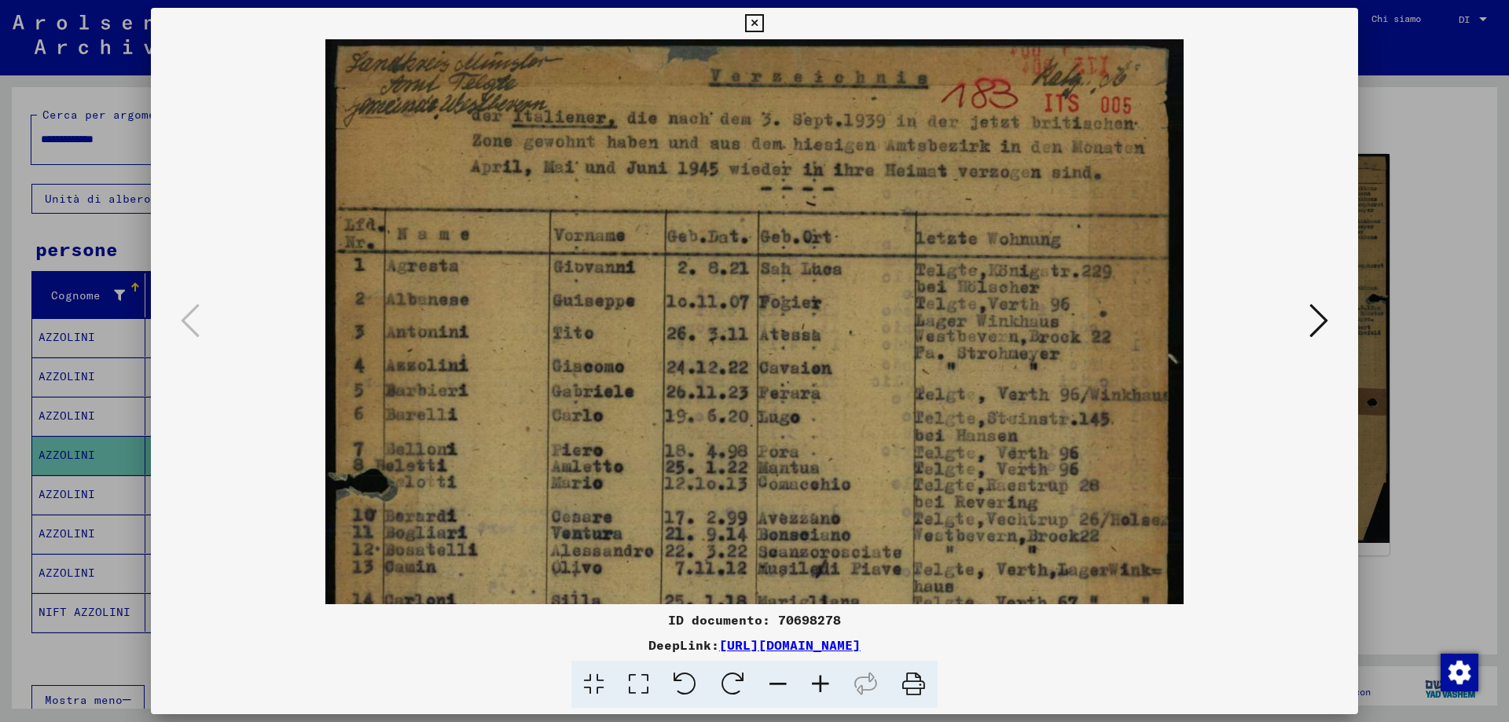
click at [822, 680] on icon at bounding box center [820, 685] width 42 height 48
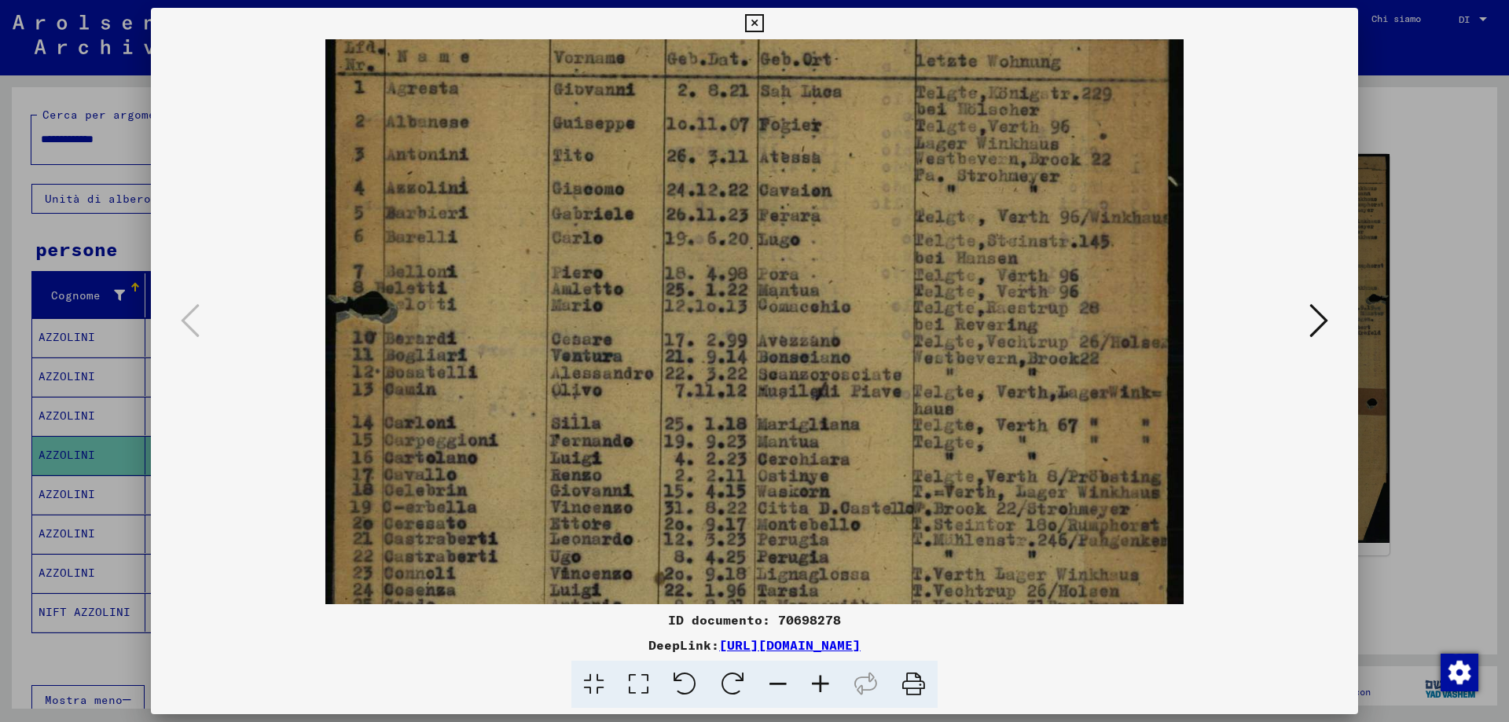
drag, startPoint x: 790, startPoint y: 337, endPoint x: 790, endPoint y: 157, distance: 179.9
click at [790, 157] on img at bounding box center [754, 458] width 859 height 1193
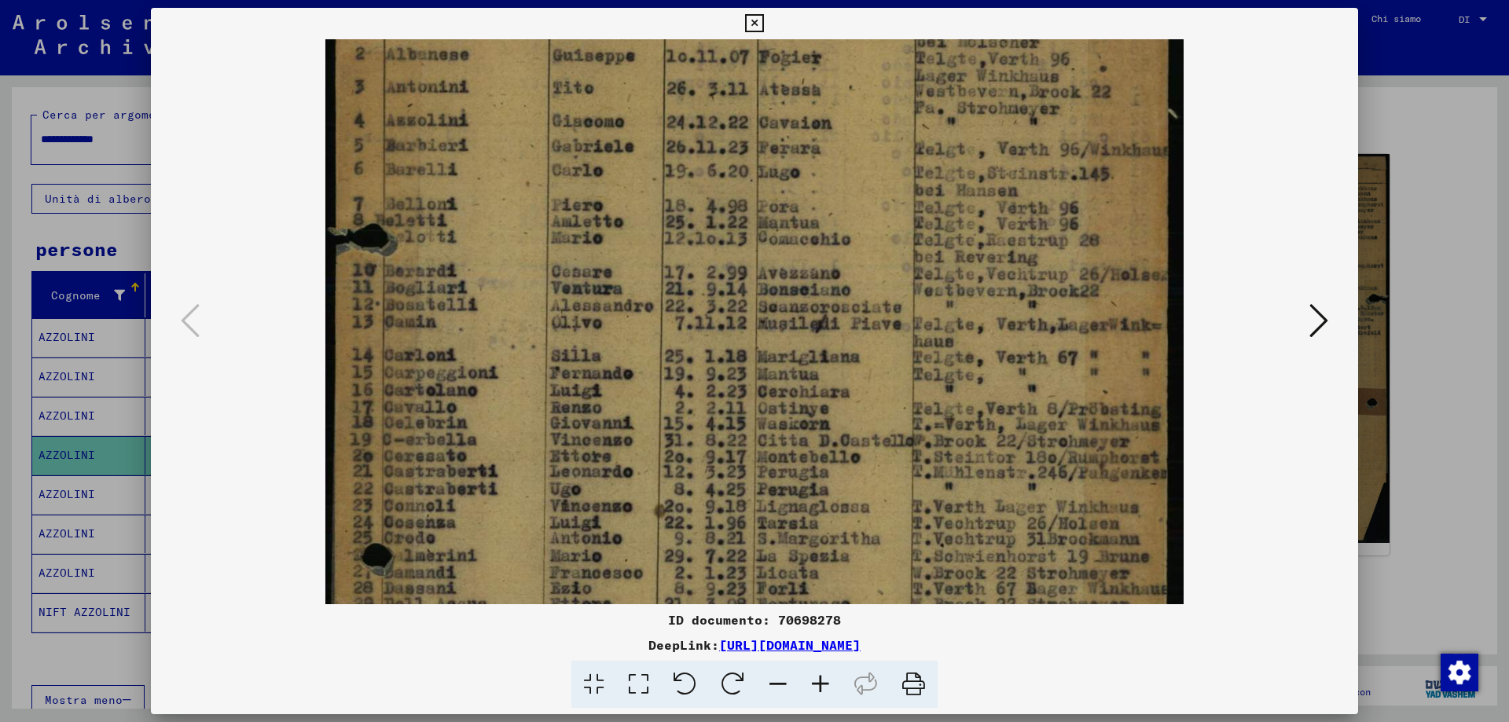
drag, startPoint x: 740, startPoint y: 329, endPoint x: 735, endPoint y: 292, distance: 37.2
click at [728, 249] on img at bounding box center [754, 390] width 859 height 1193
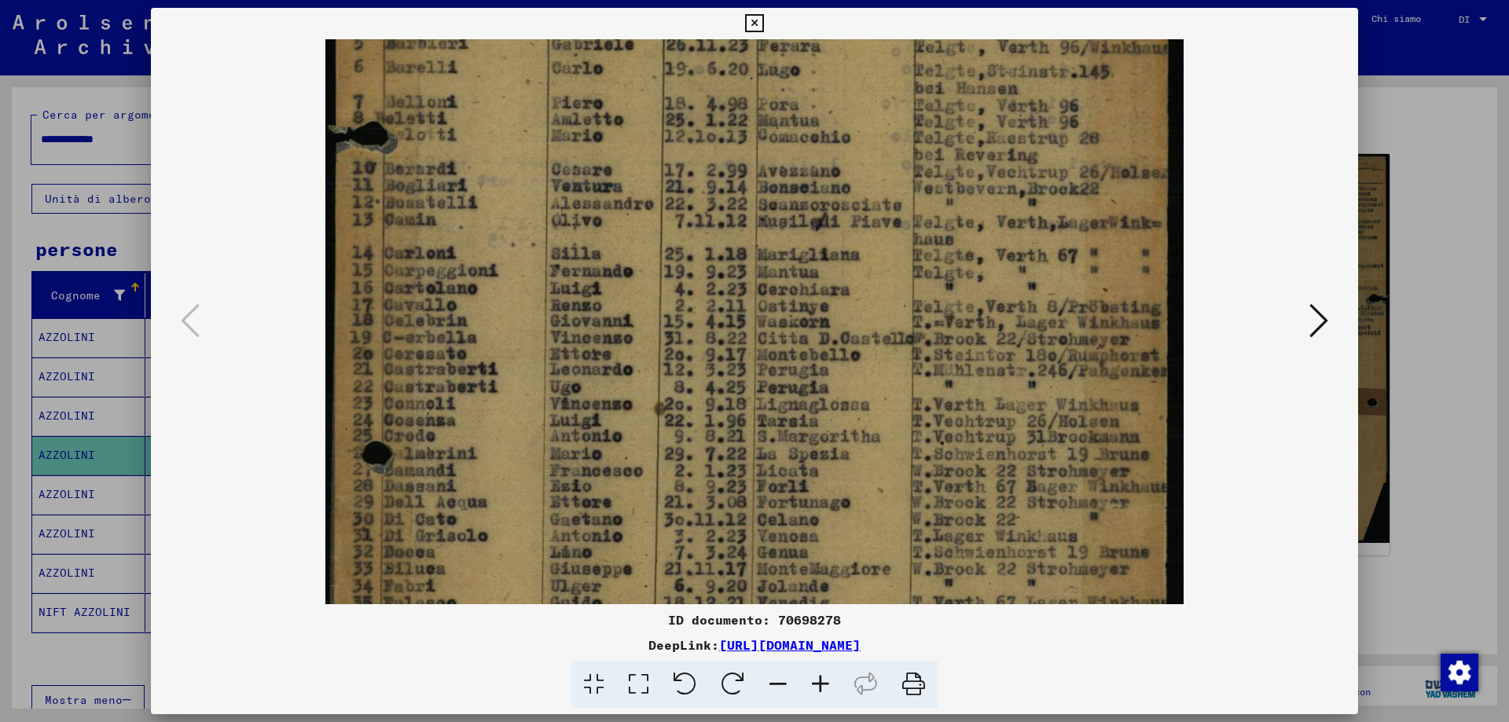
scroll to position [385, 0]
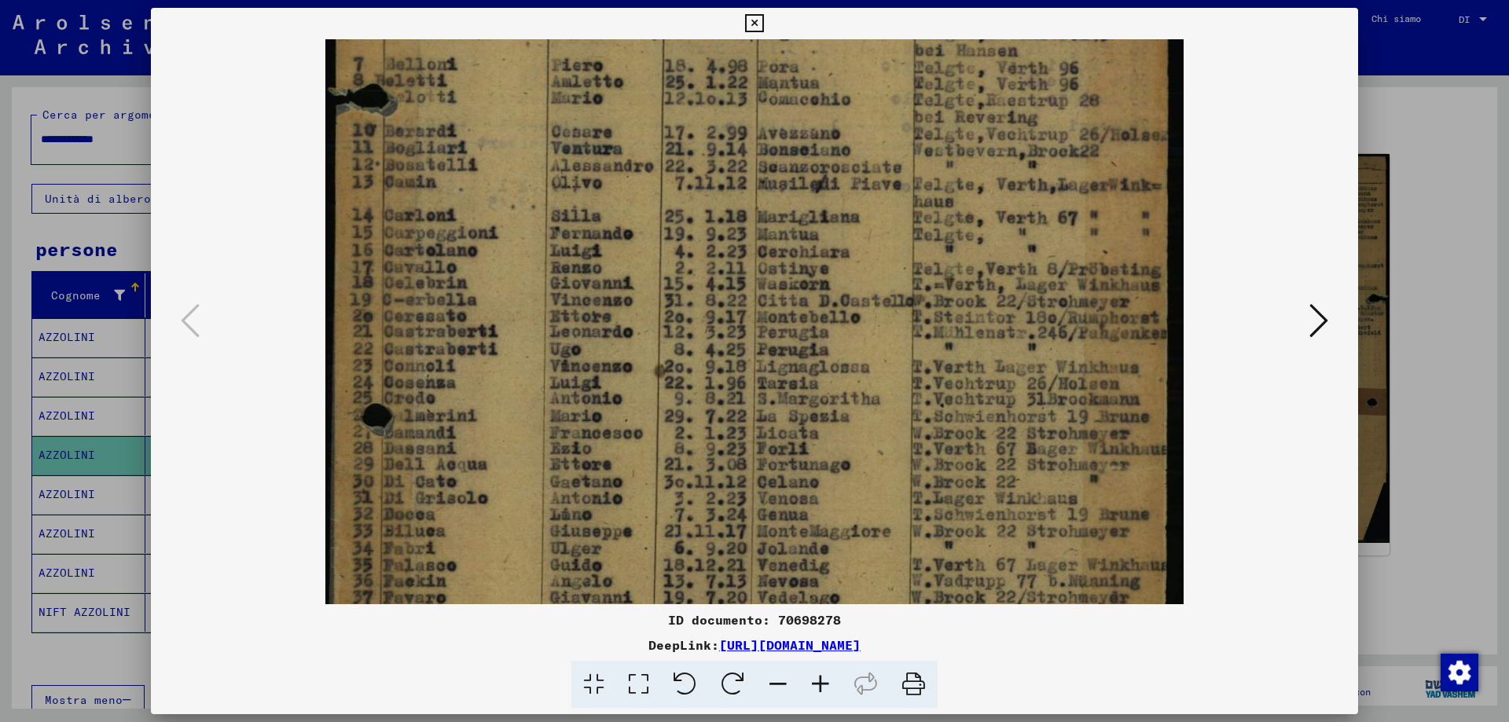
drag, startPoint x: 1029, startPoint y: 343, endPoint x: 1022, endPoint y: 267, distance: 76.5
click at [1022, 267] on img at bounding box center [754, 250] width 859 height 1193
click at [1316, 315] on icon at bounding box center [1318, 321] width 19 height 38
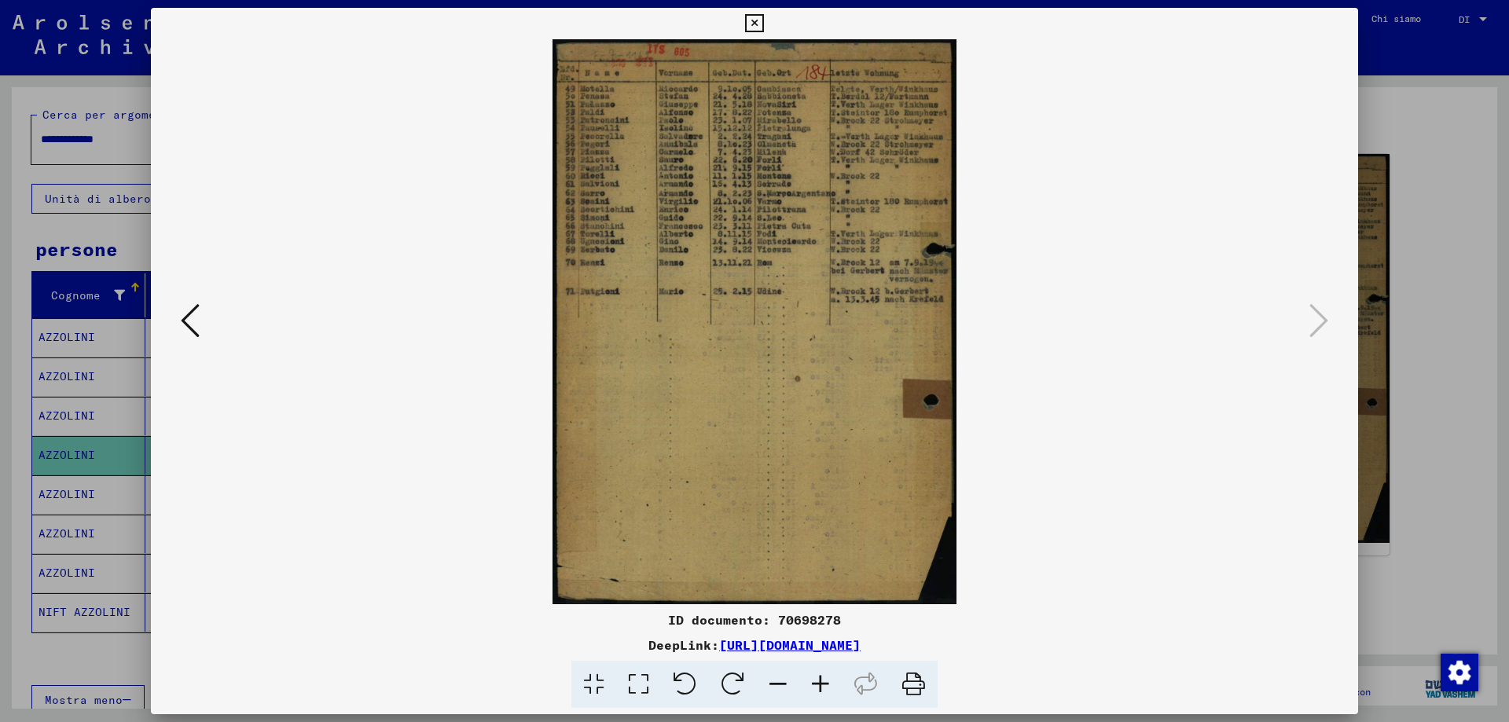
scroll to position [0, 0]
click at [761, 20] on icon at bounding box center [754, 23] width 18 height 19
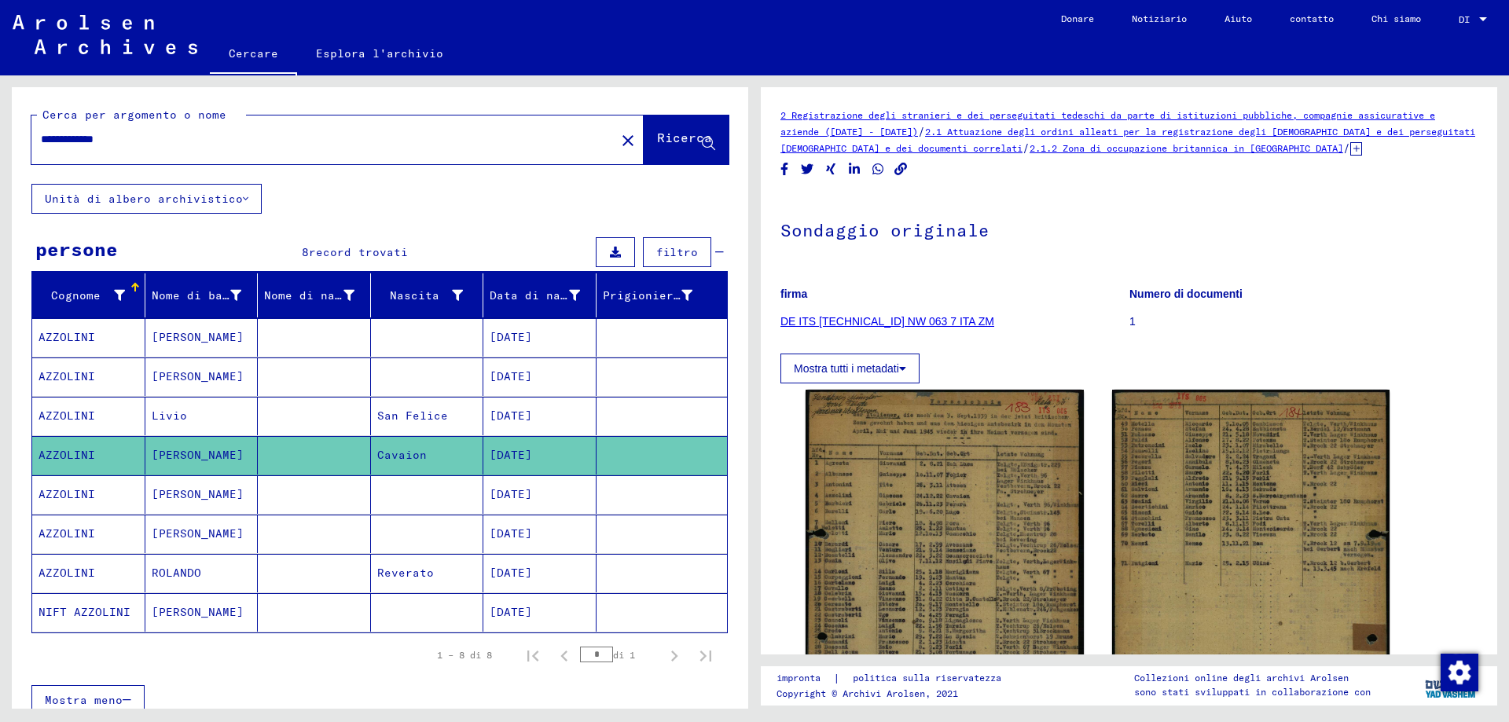
click at [871, 321] on font "DE ITS [TECHNICAL_ID] NW 063 7 ITA ZM" at bounding box center [887, 321] width 214 height 13
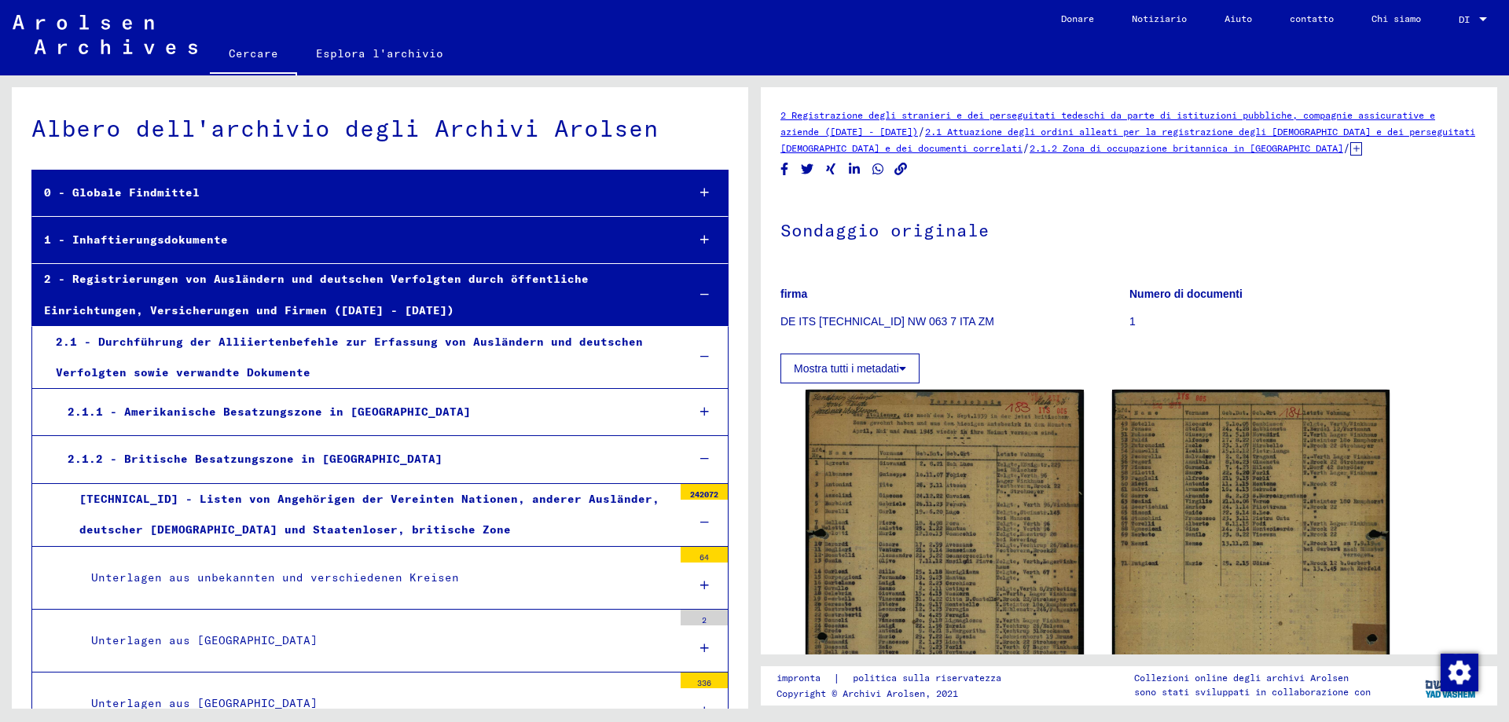
scroll to position [5063, 0]
